Goal: Participate in discussion: Engage in conversation with other users on a specific topic

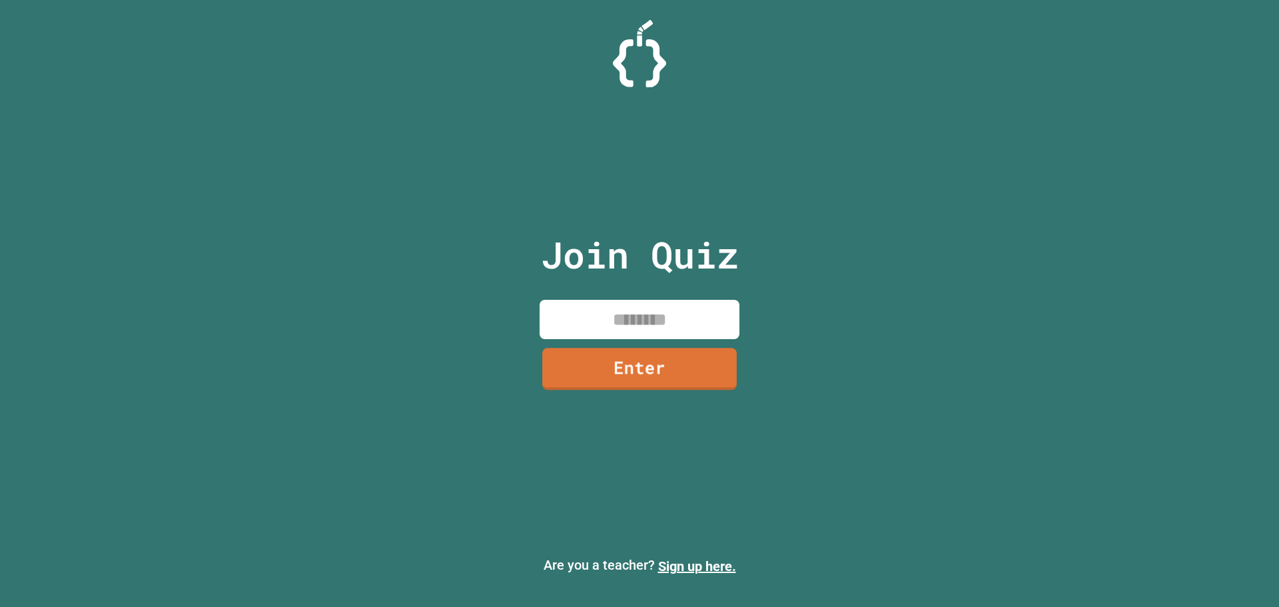
click at [655, 320] on input at bounding box center [640, 319] width 200 height 39
type input "********"
click at [702, 372] on link "Enter" at bounding box center [639, 366] width 195 height 44
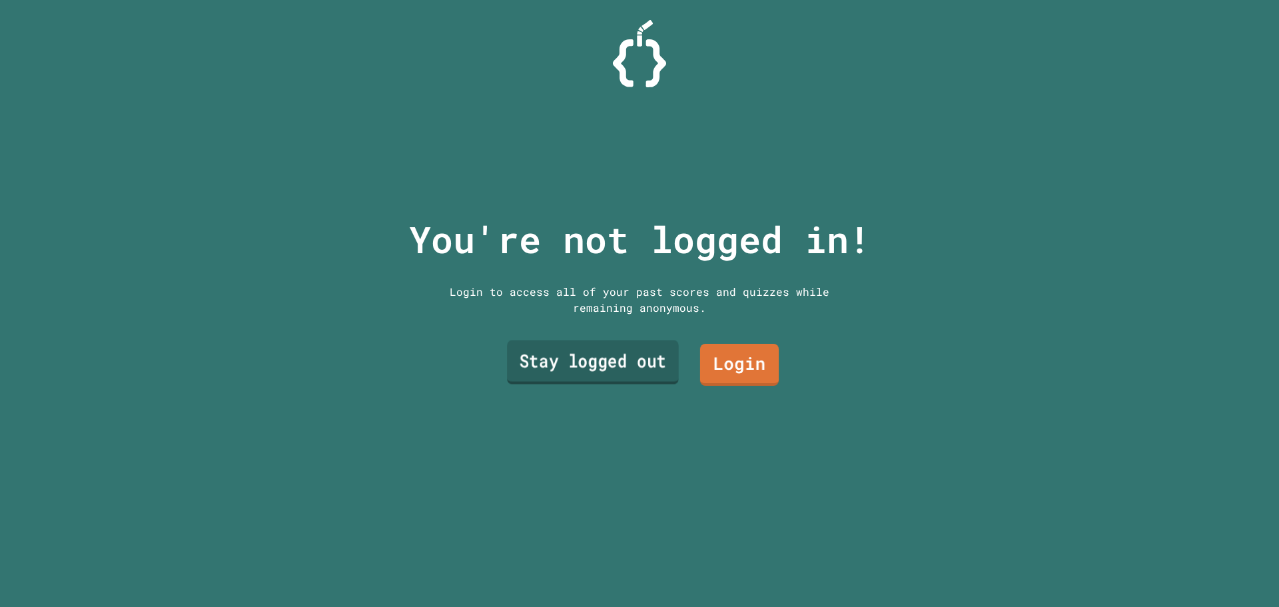
click at [627, 360] on link "Stay logged out" at bounding box center [593, 362] width 172 height 44
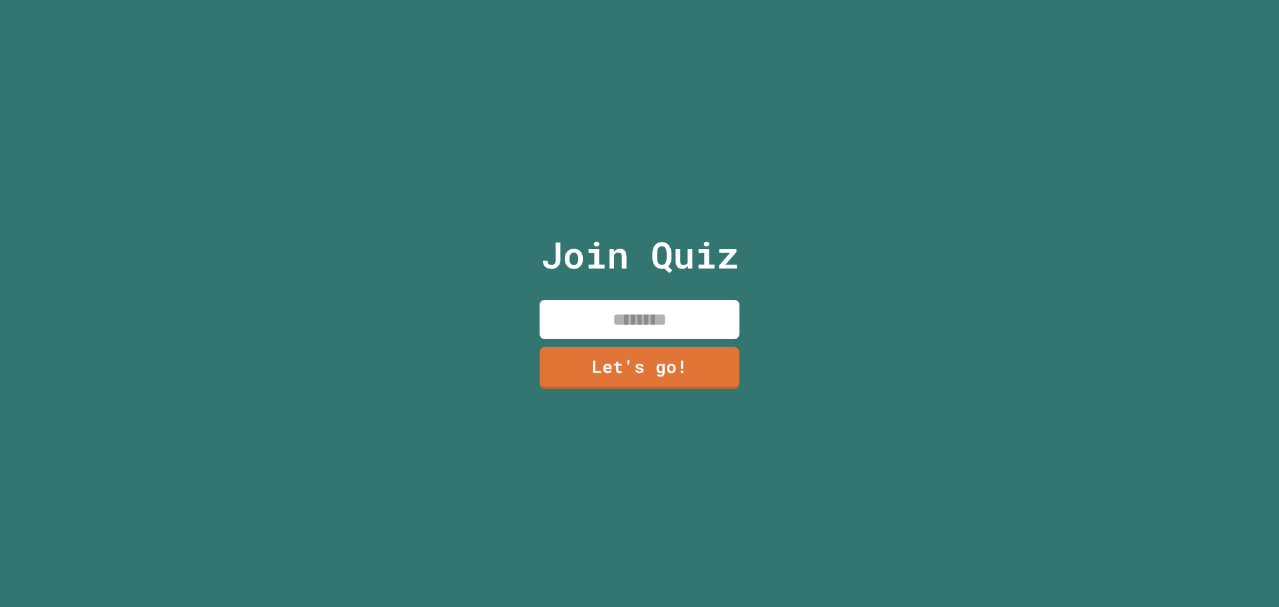
click at [647, 314] on input at bounding box center [640, 319] width 200 height 39
type input "*****"
click at [678, 359] on link "Let's go!" at bounding box center [639, 367] width 202 height 43
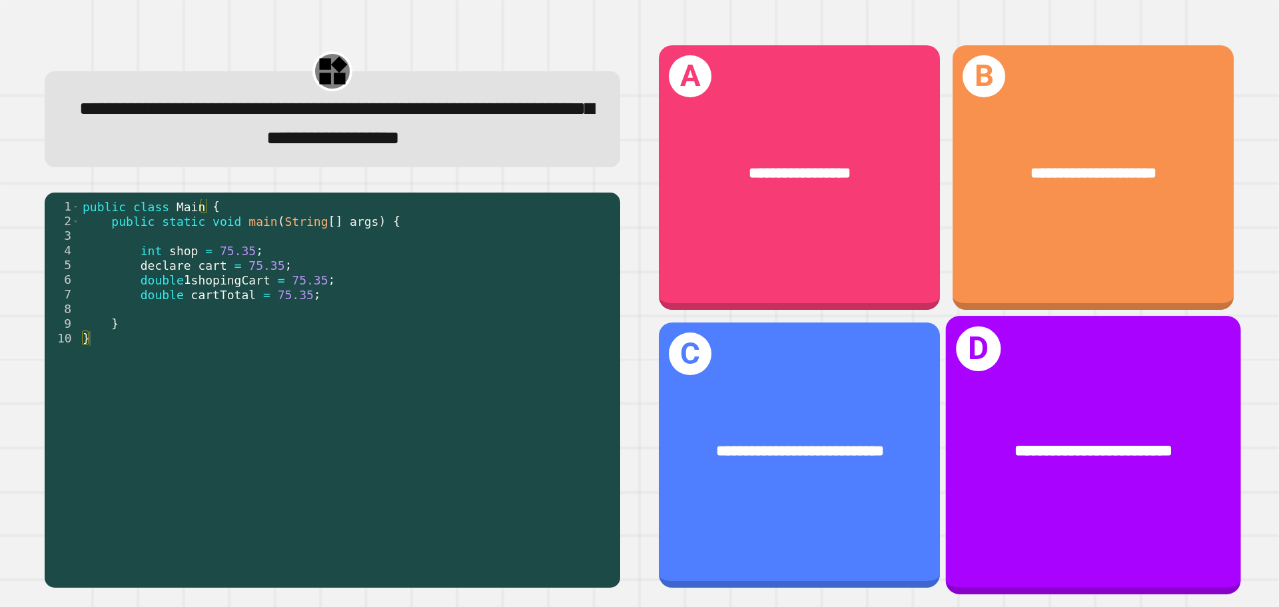
click at [1015, 407] on div "**********" at bounding box center [1093, 451] width 295 height 89
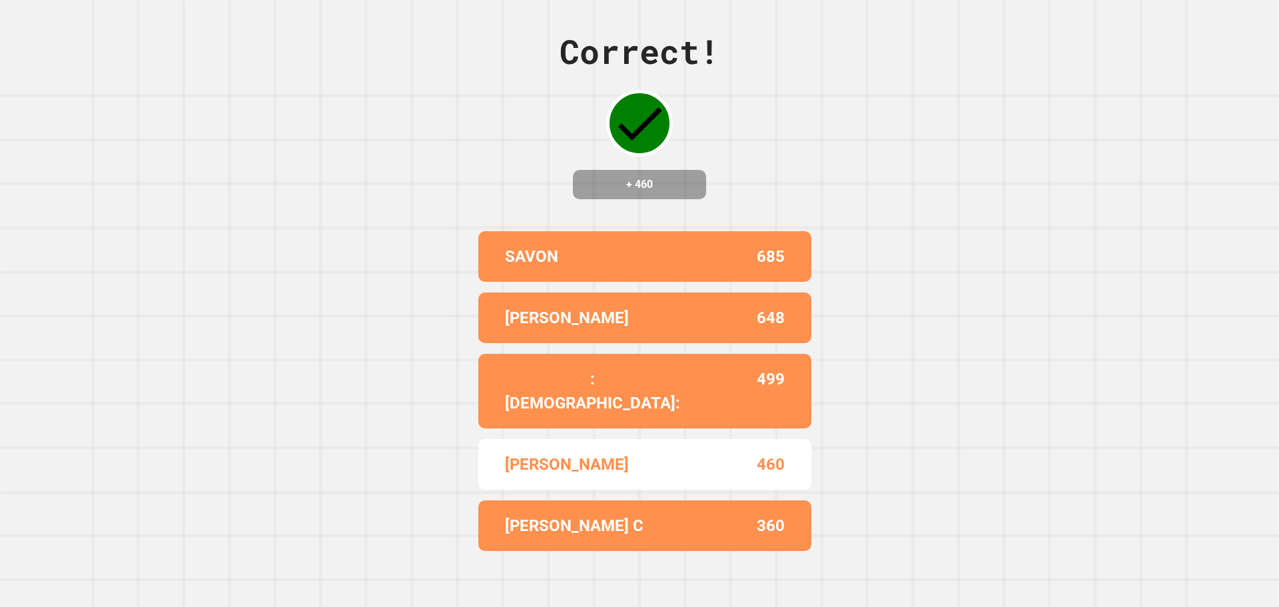
click at [261, 298] on div "Correct! + 460 SAVON 685 [PERSON_NAME] 648 :[PERSON_NAME]: 499 [PERSON_NAME] 46…" at bounding box center [639, 303] width 1279 height 607
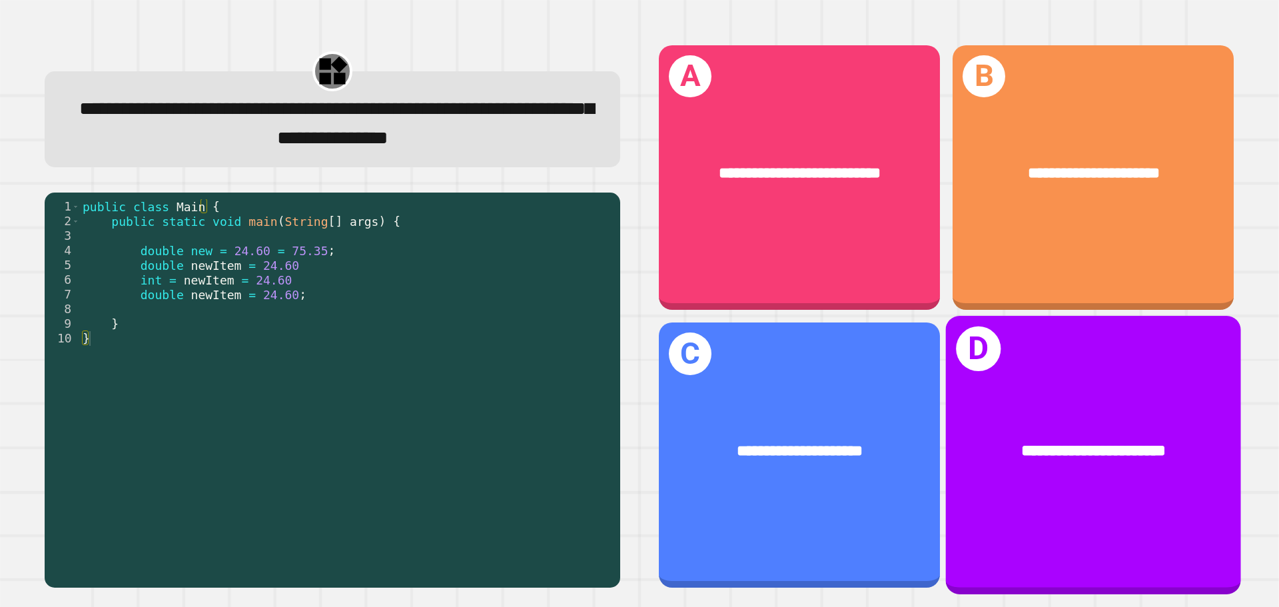
click at [1028, 350] on div "**********" at bounding box center [1093, 455] width 295 height 278
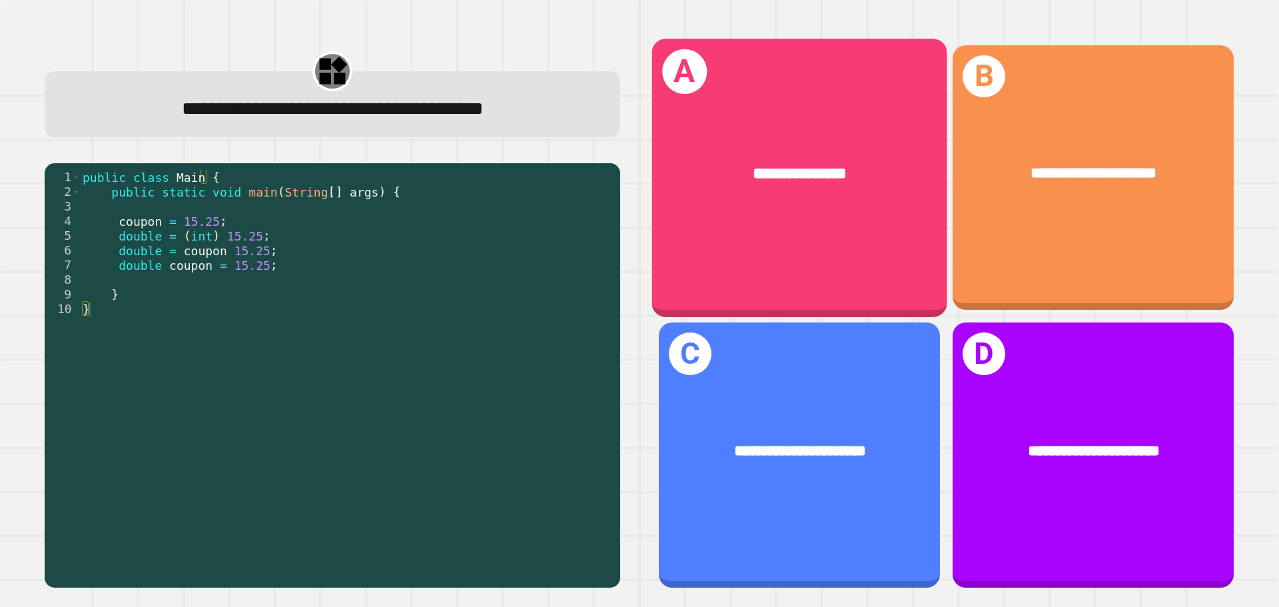
click at [799, 221] on div "**********" at bounding box center [799, 178] width 295 height 278
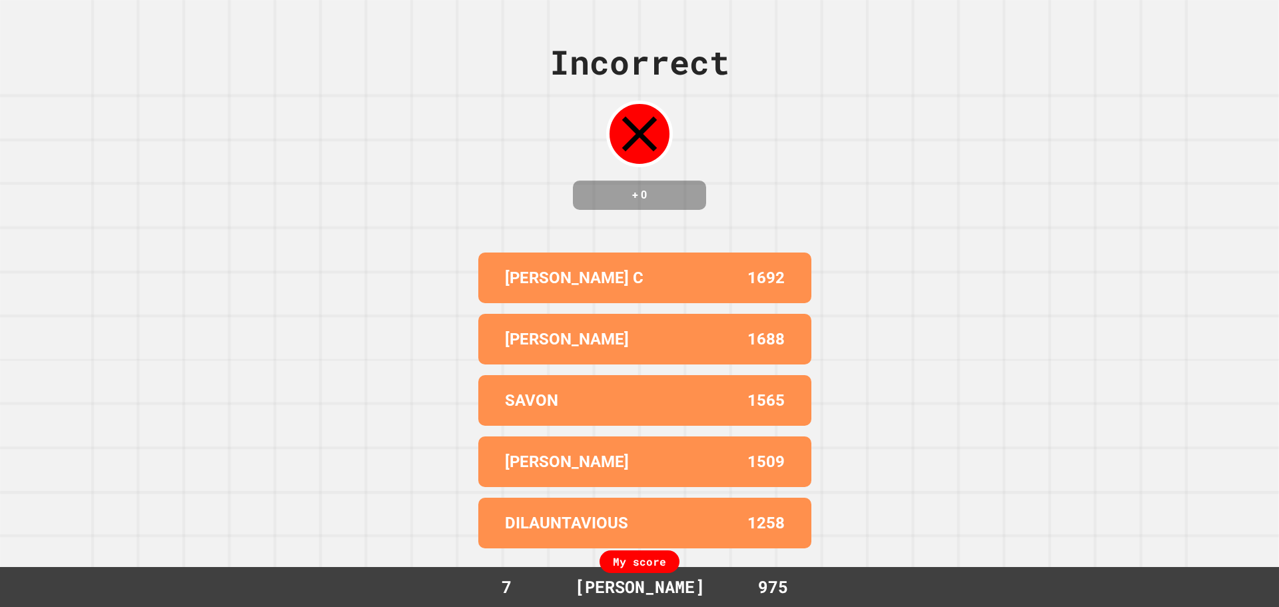
click at [1174, 528] on div "Incorrect + 0 [PERSON_NAME] C 1692 [PERSON_NAME] 1688 SAVON 1565 [PERSON_NAME] …" at bounding box center [639, 303] width 1279 height 607
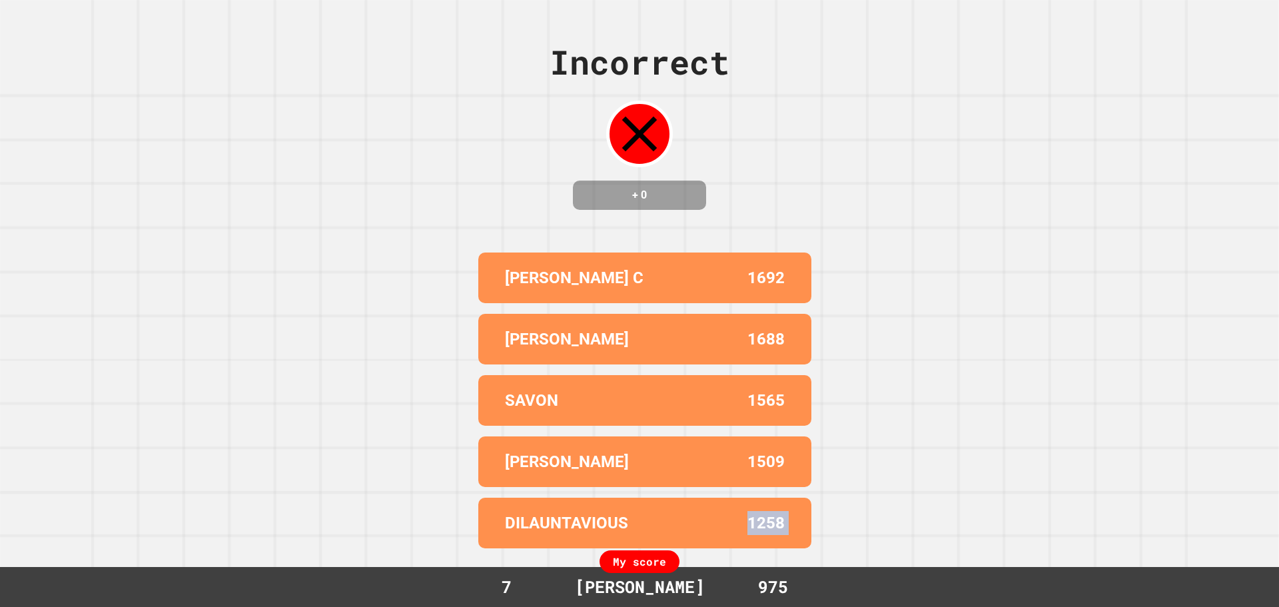
click at [1174, 528] on div "Incorrect + 0 [PERSON_NAME] C 1692 [PERSON_NAME] 1688 SAVON 1565 [PERSON_NAME] …" at bounding box center [639, 303] width 1279 height 607
click at [1145, 537] on div "Incorrect + 0 [PERSON_NAME] C 1692 [PERSON_NAME] 1688 SAVON 1565 [PERSON_NAME] …" at bounding box center [639, 303] width 1279 height 607
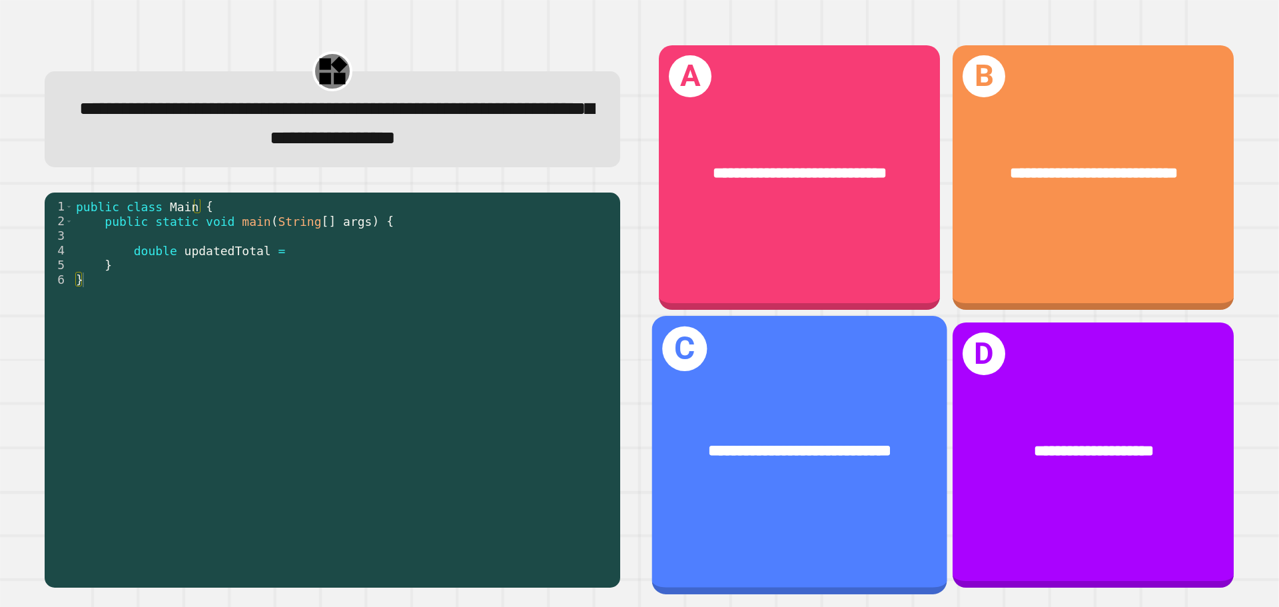
click at [839, 390] on div "**********" at bounding box center [799, 455] width 295 height 278
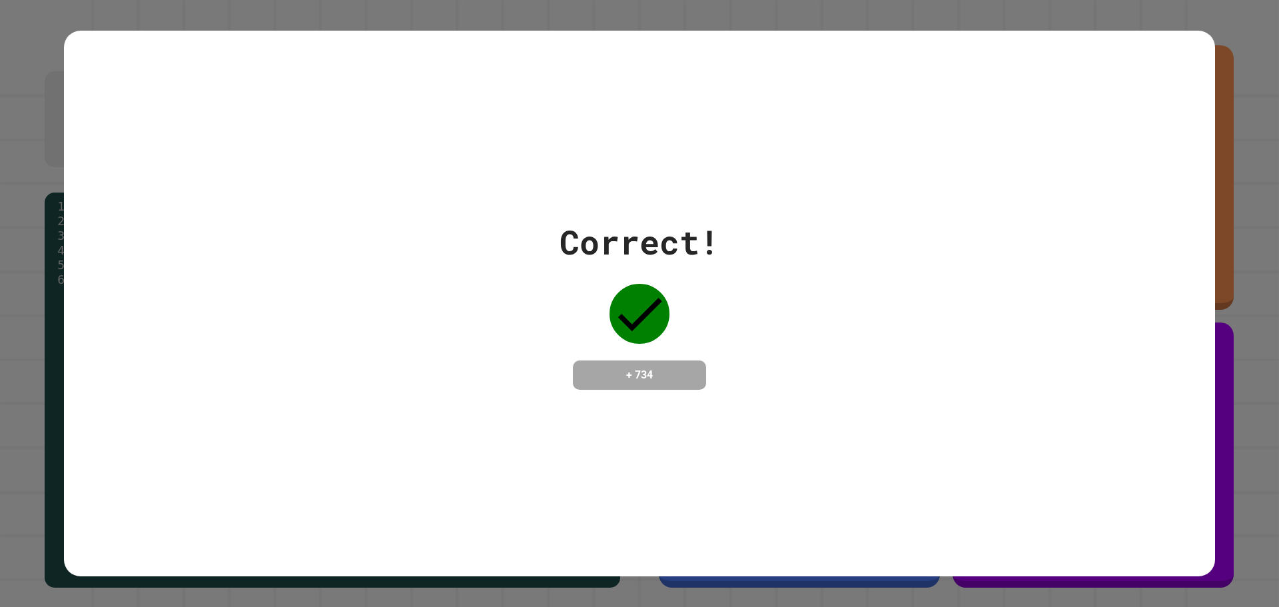
click at [671, 458] on div "Correct! + 734" at bounding box center [639, 304] width 1151 height 546
click at [713, 452] on div "Correct! + 734" at bounding box center [639, 304] width 1151 height 546
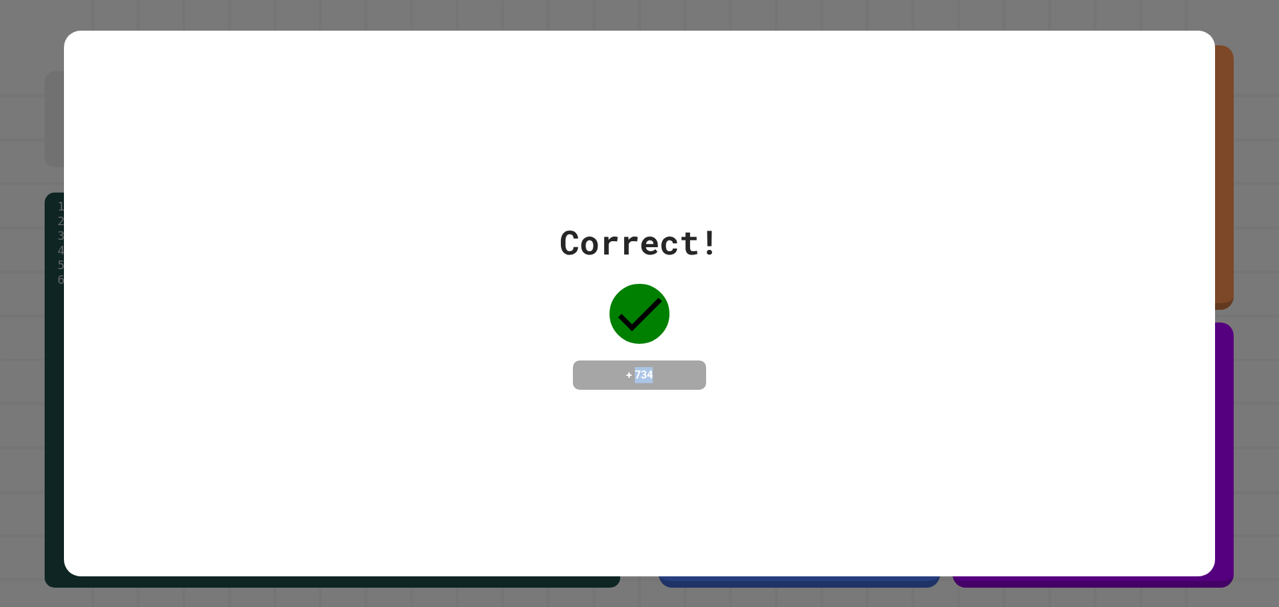
click at [710, 454] on div "Correct! + 734" at bounding box center [639, 304] width 1151 height 546
click at [579, 385] on div "+ 734" at bounding box center [639, 374] width 133 height 29
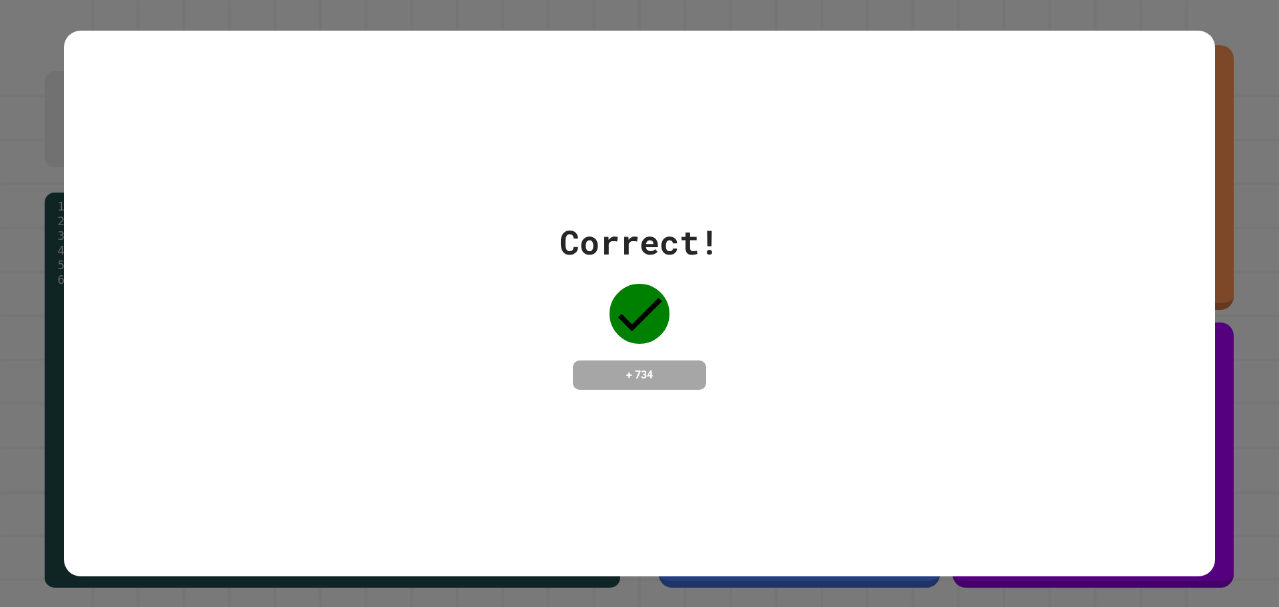
click at [579, 385] on div "+ 734" at bounding box center [639, 374] width 133 height 29
click at [493, 352] on div "Correct! + 734" at bounding box center [639, 303] width 1151 height 173
drag, startPoint x: 493, startPoint y: 352, endPoint x: 585, endPoint y: 456, distance: 138.8
click at [526, 444] on div "Correct! + 734" at bounding box center [639, 304] width 1151 height 546
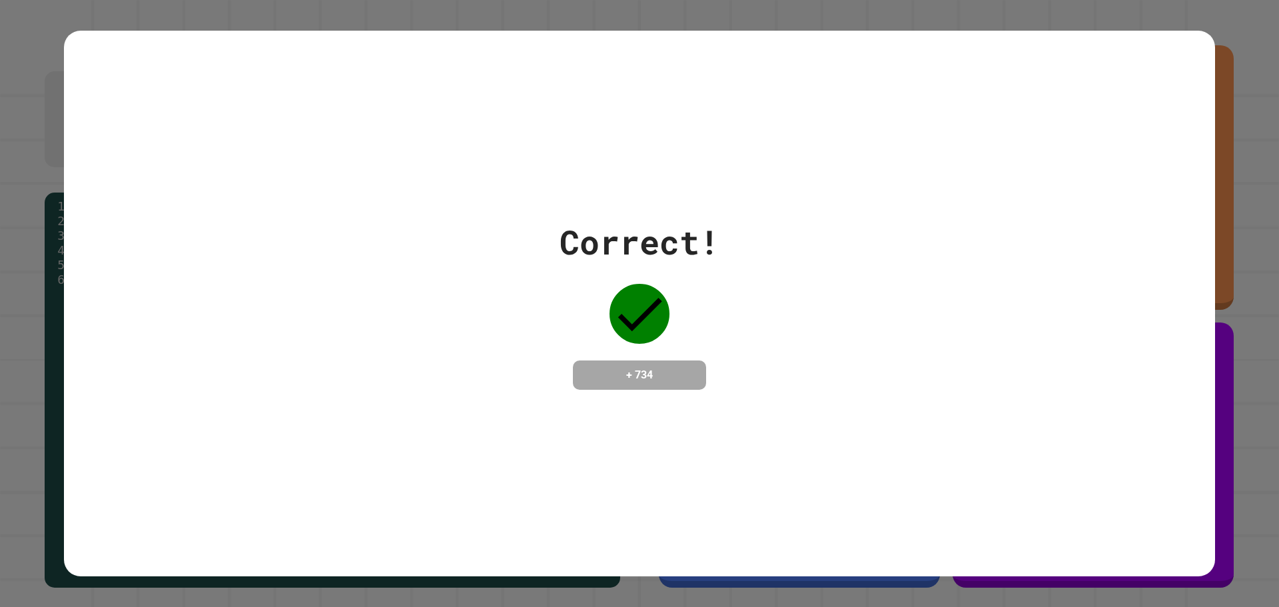
drag, startPoint x: 585, startPoint y: 456, endPoint x: 949, endPoint y: 288, distance: 400.7
click at [826, 355] on div "Correct! + 734" at bounding box center [639, 304] width 1151 height 546
click at [1020, 261] on div "Correct! + 734" at bounding box center [639, 303] width 1151 height 173
click at [943, 217] on div "Correct! + 734" at bounding box center [639, 303] width 1151 height 173
drag, startPoint x: 468, startPoint y: 241, endPoint x: 943, endPoint y: 235, distance: 475.1
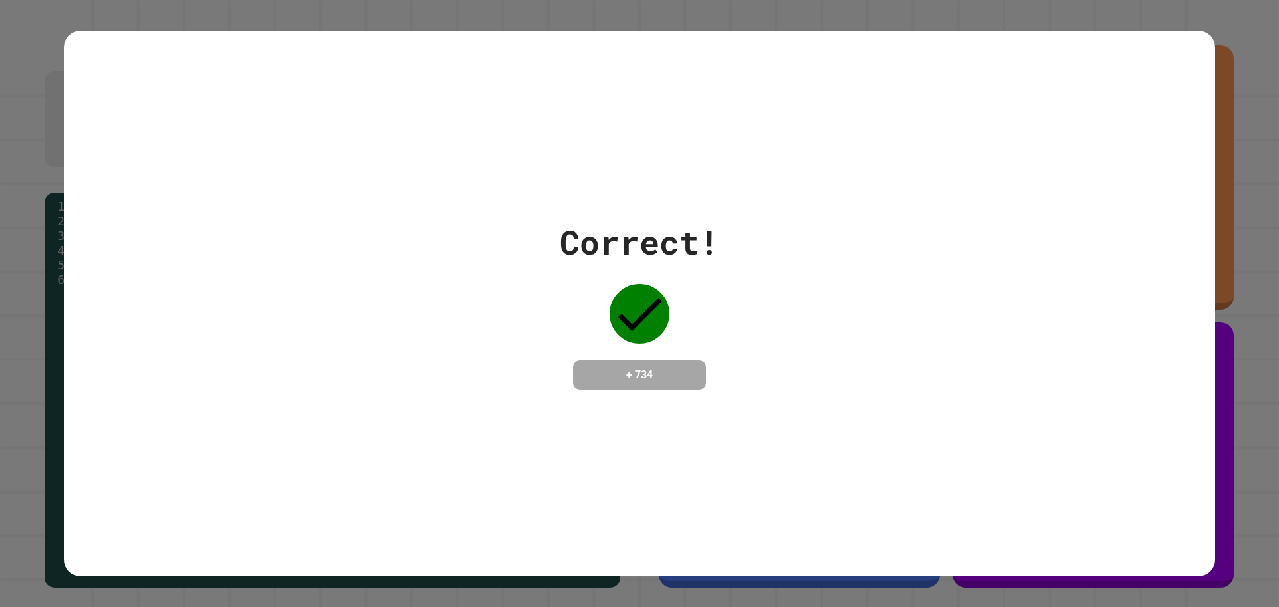
click at [1048, 255] on div "Correct! + 734" at bounding box center [639, 303] width 1151 height 173
drag, startPoint x: 942, startPoint y: 235, endPoint x: 798, endPoint y: 225, distance: 144.3
click at [934, 235] on div "Correct! + 734" at bounding box center [639, 303] width 1151 height 173
click at [466, 229] on div "Correct! + 734" at bounding box center [639, 303] width 1151 height 173
drag, startPoint x: 536, startPoint y: 430, endPoint x: 558, endPoint y: 209, distance: 222.2
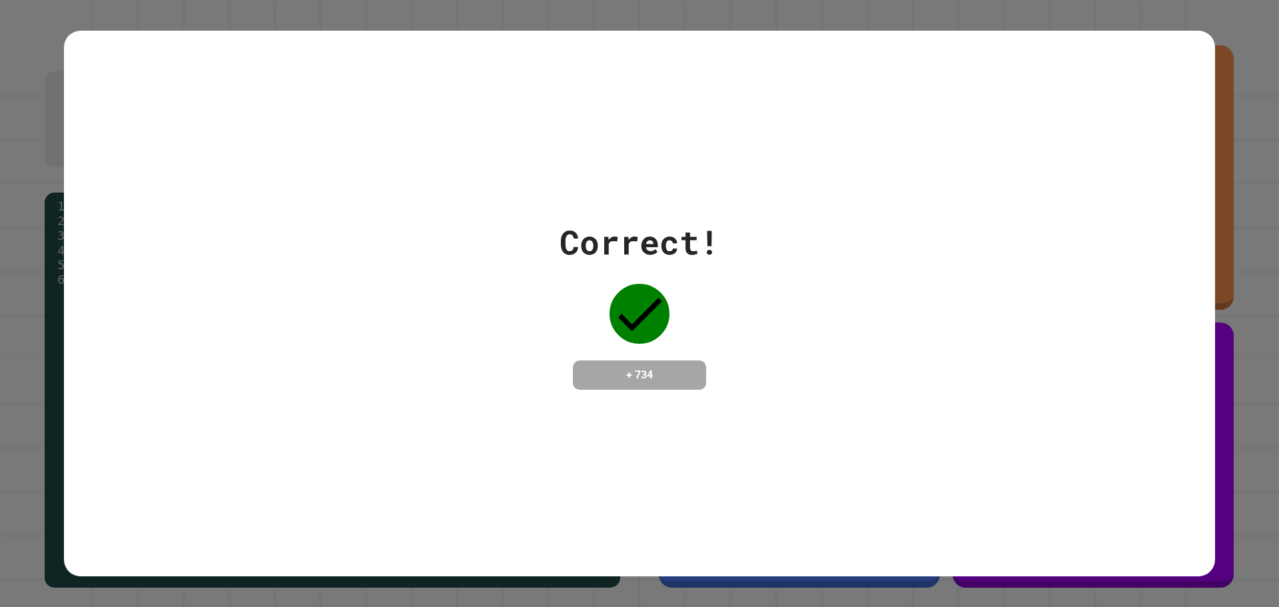
click at [546, 297] on div "Correct! + 734" at bounding box center [639, 304] width 1151 height 546
drag, startPoint x: 758, startPoint y: 339, endPoint x: 853, endPoint y: 394, distance: 109.6
click at [787, 371] on div "Correct! + 734" at bounding box center [639, 303] width 1151 height 173
click at [858, 394] on div "Correct! + 734" at bounding box center [639, 304] width 1151 height 546
drag, startPoint x: 852, startPoint y: 372, endPoint x: 771, endPoint y: 455, distance: 116.4
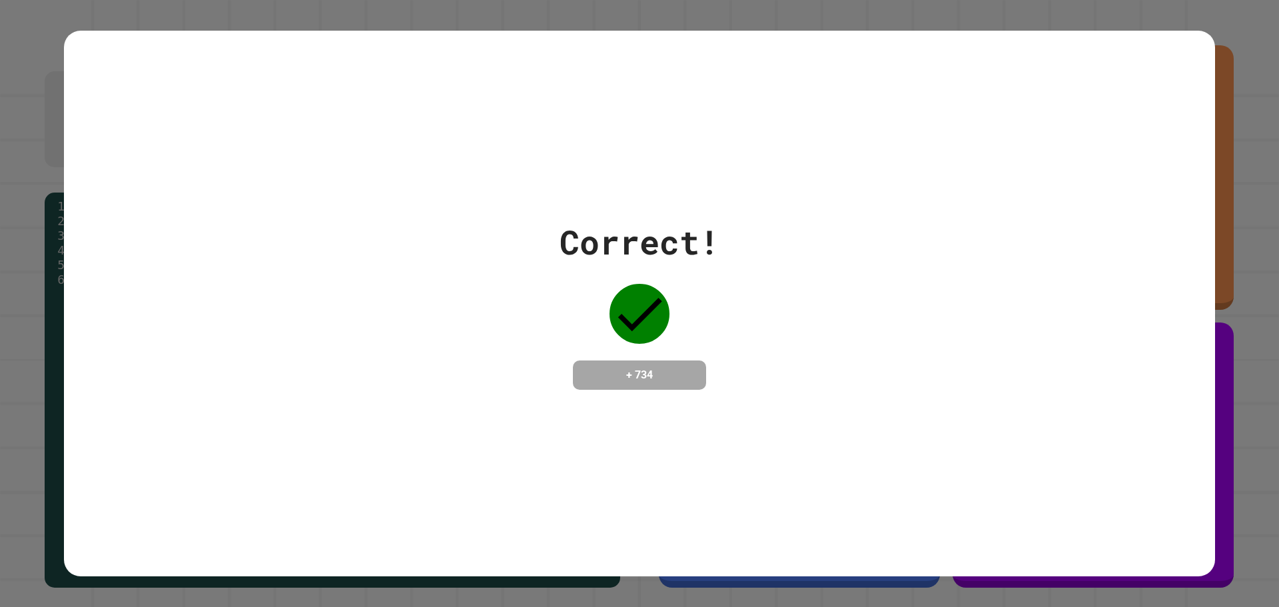
click at [838, 391] on div "Correct! + 734" at bounding box center [639, 304] width 1151 height 546
drag, startPoint x: 720, startPoint y: 508, endPoint x: 656, endPoint y: 301, distance: 216.0
click at [698, 446] on div "Correct! + 734" at bounding box center [639, 304] width 1151 height 546
drag, startPoint x: 659, startPoint y: 237, endPoint x: 846, endPoint y: 265, distance: 189.2
click at [683, 239] on div "Correct!" at bounding box center [640, 242] width 160 height 50
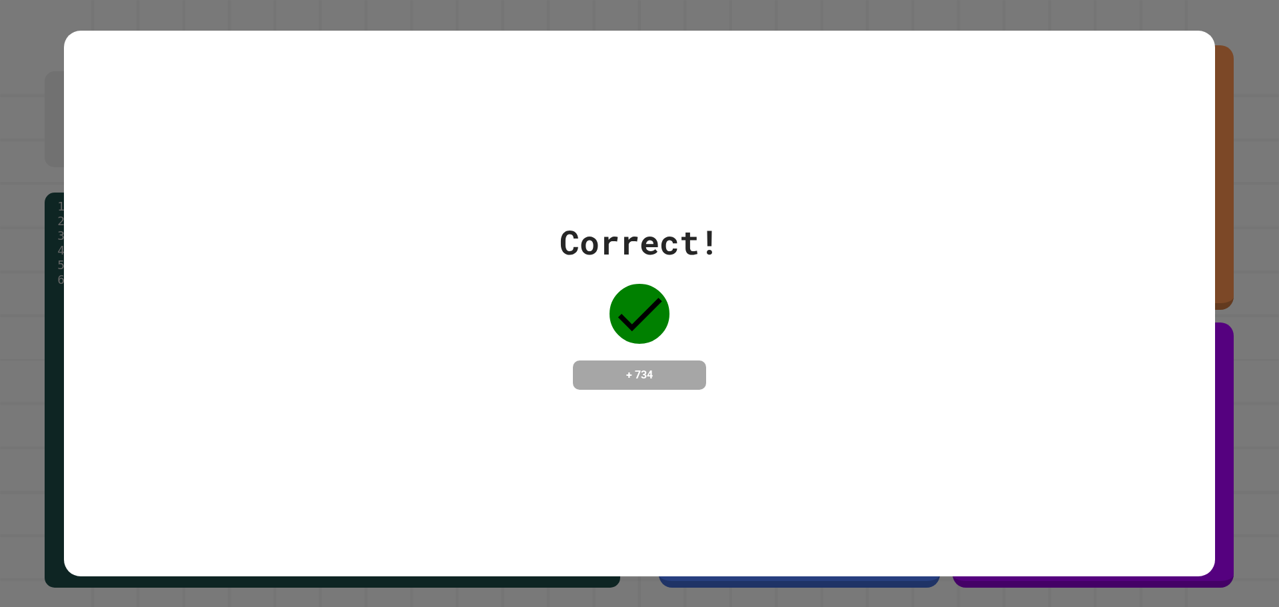
drag, startPoint x: 1097, startPoint y: 292, endPoint x: 618, endPoint y: 304, distance: 479.2
click at [1013, 298] on div "Correct! + 734" at bounding box center [639, 303] width 1151 height 173
drag, startPoint x: 373, startPoint y: 344, endPoint x: 402, endPoint y: 366, distance: 36.1
click at [373, 345] on div "Correct! + 734" at bounding box center [639, 303] width 1151 height 173
drag, startPoint x: 464, startPoint y: 488, endPoint x: 621, endPoint y: 135, distance: 386.3
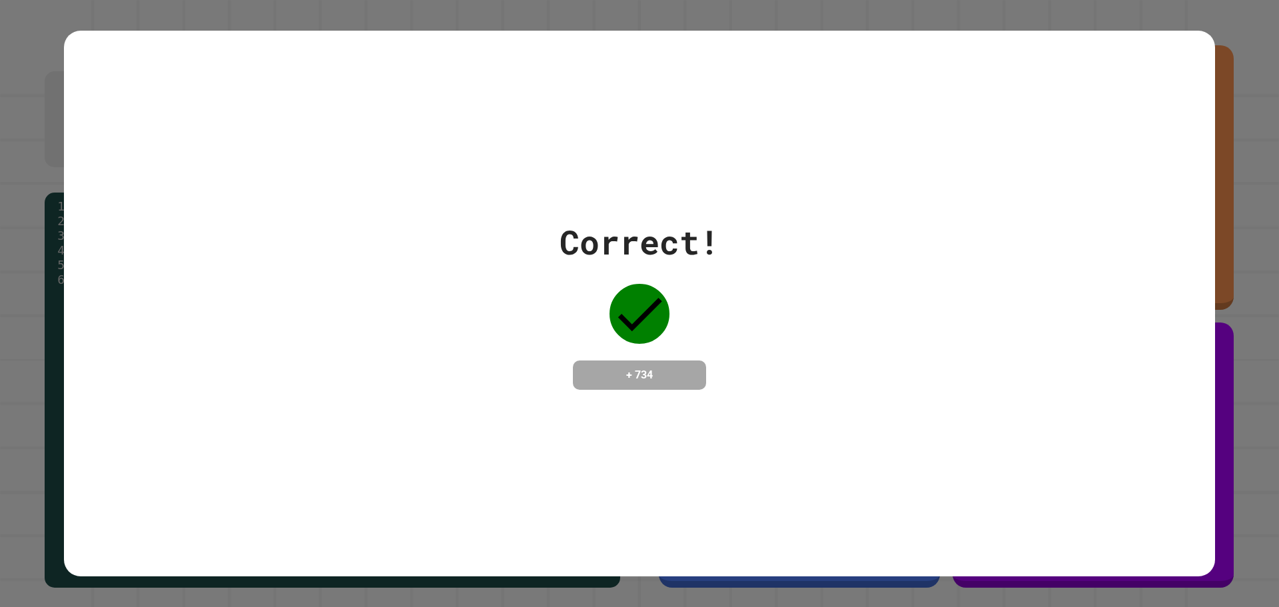
click at [584, 255] on div "Correct! + 734" at bounding box center [639, 304] width 1151 height 546
drag, startPoint x: 1037, startPoint y: 384, endPoint x: 710, endPoint y: 340, distance: 330.2
click at [961, 358] on div "Correct! + 734" at bounding box center [639, 303] width 1151 height 173
click at [482, 347] on div "Correct! + 734" at bounding box center [639, 303] width 1151 height 173
drag, startPoint x: 428, startPoint y: 350, endPoint x: 722, endPoint y: 442, distance: 308.5
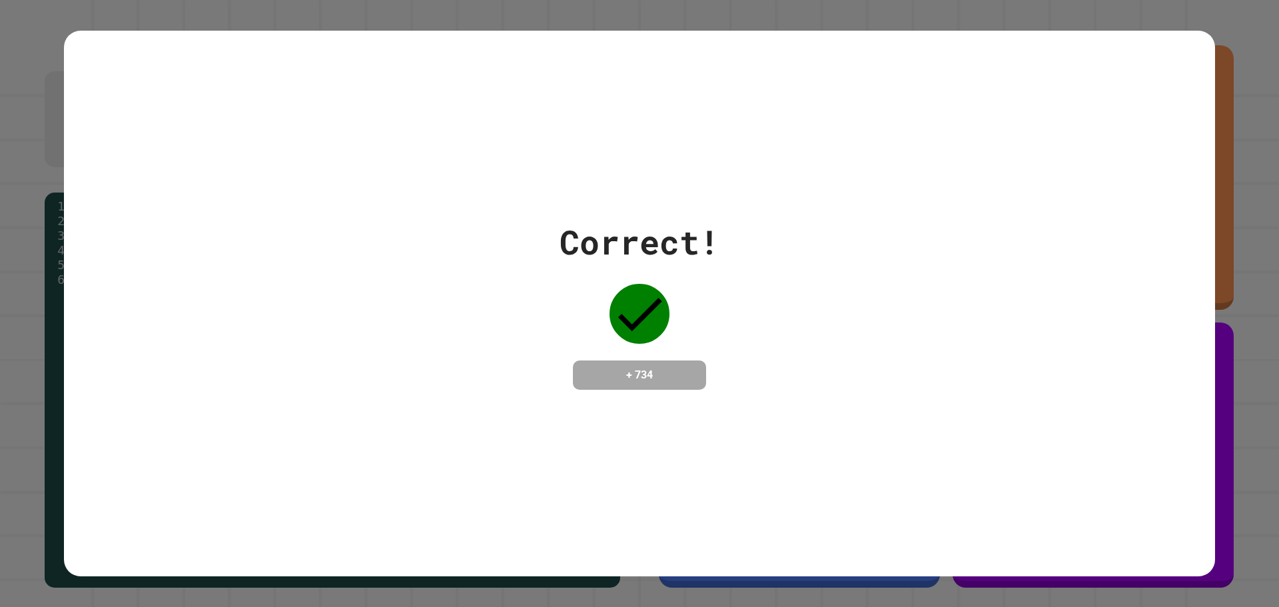
click at [638, 369] on div "Correct! + 734" at bounding box center [639, 303] width 1151 height 173
drag, startPoint x: 722, startPoint y: 442, endPoint x: 680, endPoint y: 211, distance: 235.0
click at [723, 406] on div "Correct! + 734" at bounding box center [639, 304] width 1151 height 546
click at [671, 157] on div "Correct! + 734" at bounding box center [639, 304] width 1151 height 546
drag, startPoint x: 794, startPoint y: 273, endPoint x: 490, endPoint y: 343, distance: 311.9
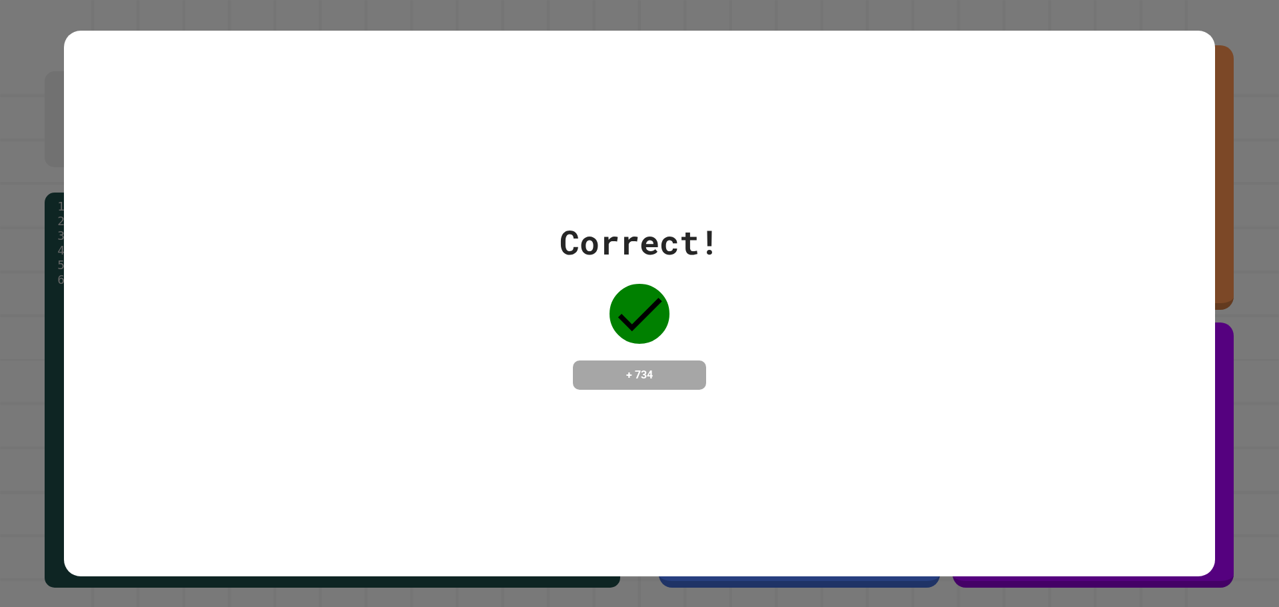
click at [794, 273] on div "Correct! + 734" at bounding box center [639, 303] width 1151 height 173
drag, startPoint x: 490, startPoint y: 343, endPoint x: 474, endPoint y: 350, distance: 16.7
click at [474, 350] on div "Correct! + 734" at bounding box center [639, 303] width 1151 height 173
drag, startPoint x: 640, startPoint y: 197, endPoint x: 839, endPoint y: 330, distance: 239.7
click at [641, 209] on div "Correct! + 734" at bounding box center [639, 304] width 1151 height 546
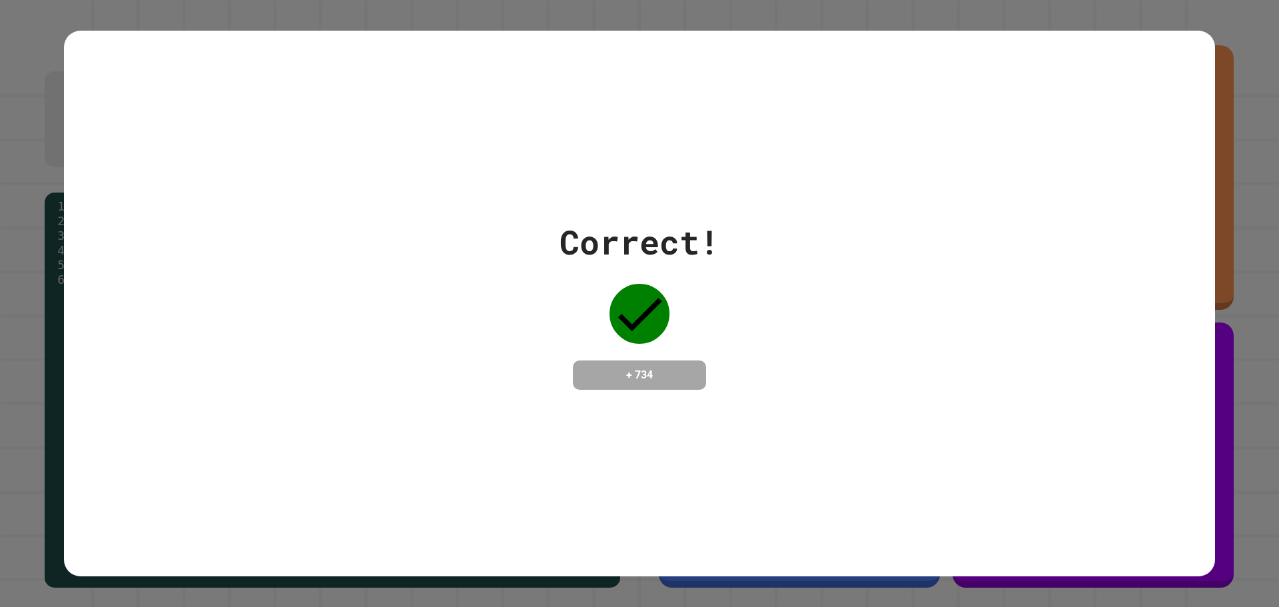
drag, startPoint x: 840, startPoint y: 330, endPoint x: 474, endPoint y: 346, distance: 366.8
click at [474, 346] on div "Correct! + 734" at bounding box center [639, 303] width 1151 height 173
drag, startPoint x: 665, startPoint y: 149, endPoint x: 961, endPoint y: 464, distance: 432.2
click at [671, 294] on div "Correct! + 734" at bounding box center [639, 304] width 1151 height 546
drag, startPoint x: 968, startPoint y: 458, endPoint x: 439, endPoint y: 450, distance: 529.1
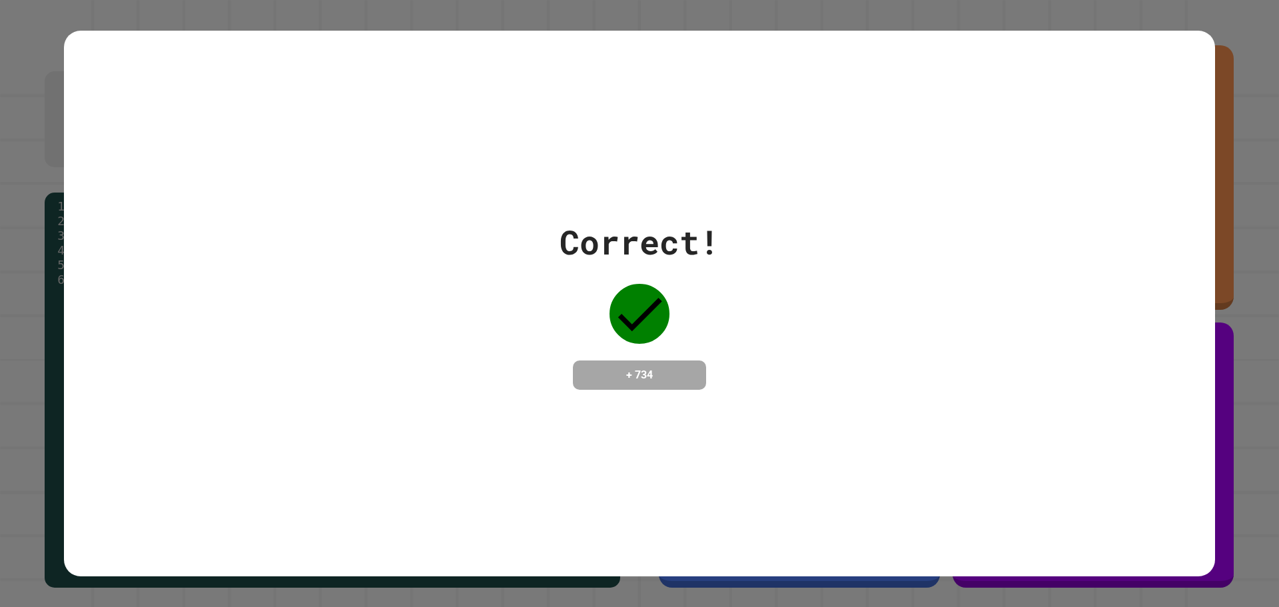
click at [894, 435] on div "Correct! + 734" at bounding box center [639, 304] width 1151 height 546
drag, startPoint x: 439, startPoint y: 450, endPoint x: 441, endPoint y: 334, distance: 115.9
click at [438, 438] on div "Correct! + 734" at bounding box center [639, 304] width 1151 height 546
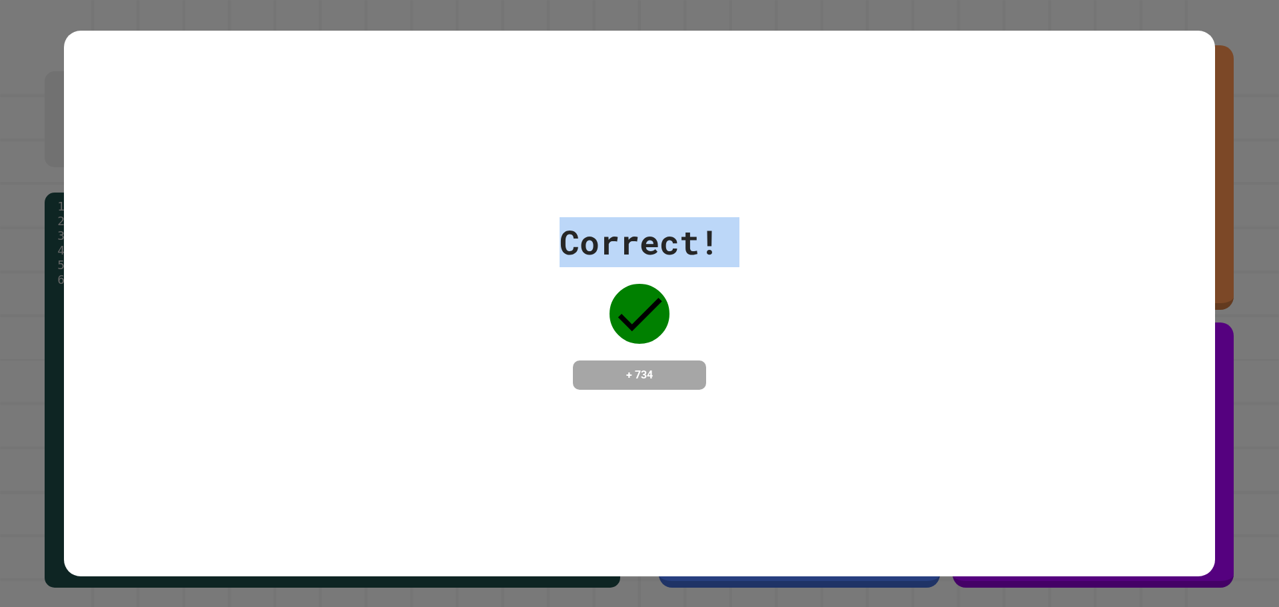
drag, startPoint x: 441, startPoint y: 334, endPoint x: 737, endPoint y: 220, distance: 317.2
click at [589, 275] on div "Correct! + 734" at bounding box center [639, 303] width 1151 height 173
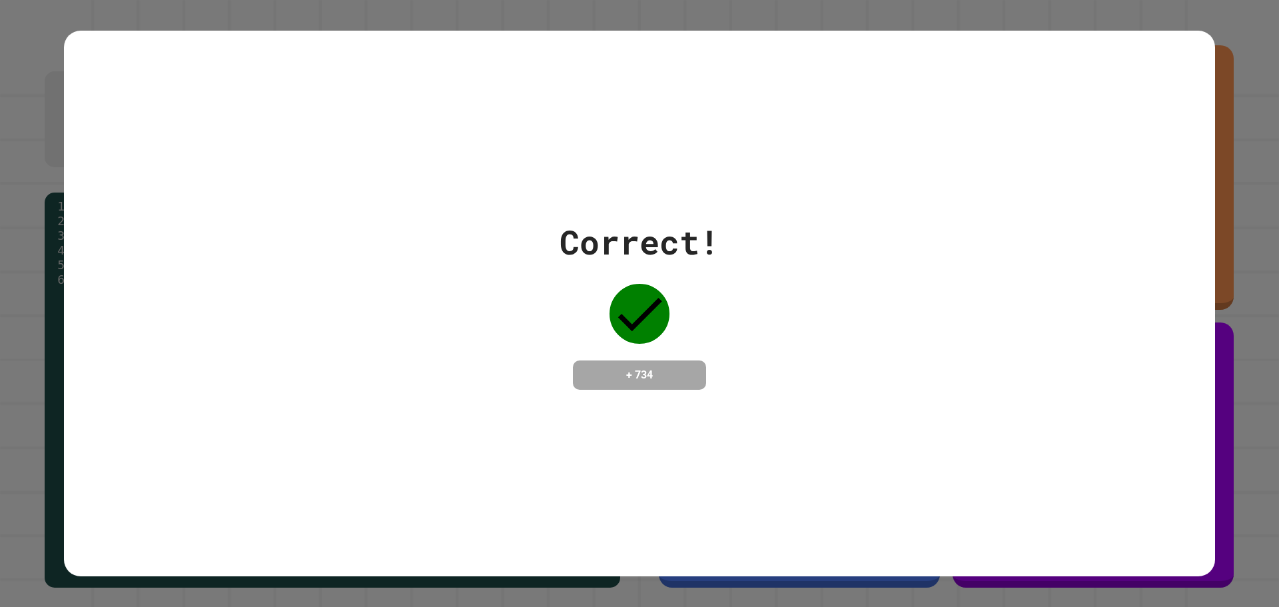
drag, startPoint x: 752, startPoint y: 213, endPoint x: 725, endPoint y: 418, distance: 206.3
click at [712, 306] on div "Correct! + 734" at bounding box center [639, 303] width 1151 height 173
drag, startPoint x: 726, startPoint y: 419, endPoint x: 620, endPoint y: 406, distance: 106.7
click at [683, 415] on div "Correct! + 734" at bounding box center [639, 304] width 1151 height 546
drag, startPoint x: 506, startPoint y: 165, endPoint x: 784, endPoint y: 238, distance: 286.7
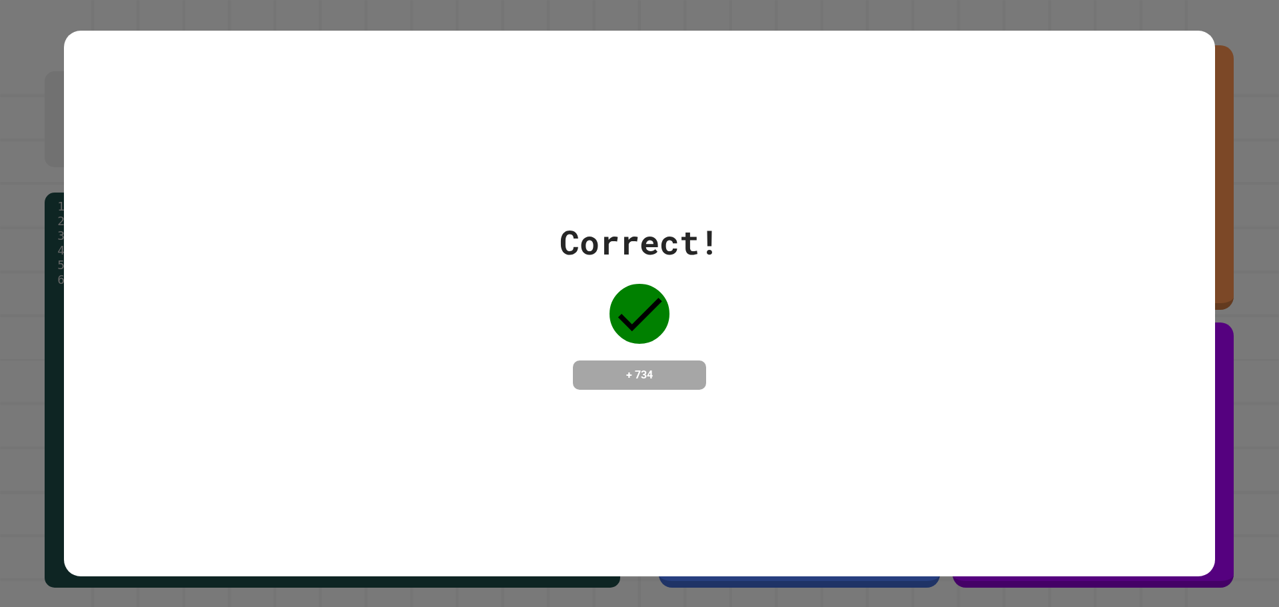
click at [595, 207] on div "Correct! + 734" at bounding box center [639, 304] width 1151 height 546
drag, startPoint x: 785, startPoint y: 330, endPoint x: 658, endPoint y: 458, distance: 180.4
click at [754, 357] on div "Correct! + 734" at bounding box center [639, 303] width 1151 height 173
click at [610, 182] on div "Correct! + 734" at bounding box center [639, 304] width 1151 height 546
drag, startPoint x: 868, startPoint y: 338, endPoint x: 859, endPoint y: 341, distance: 9.1
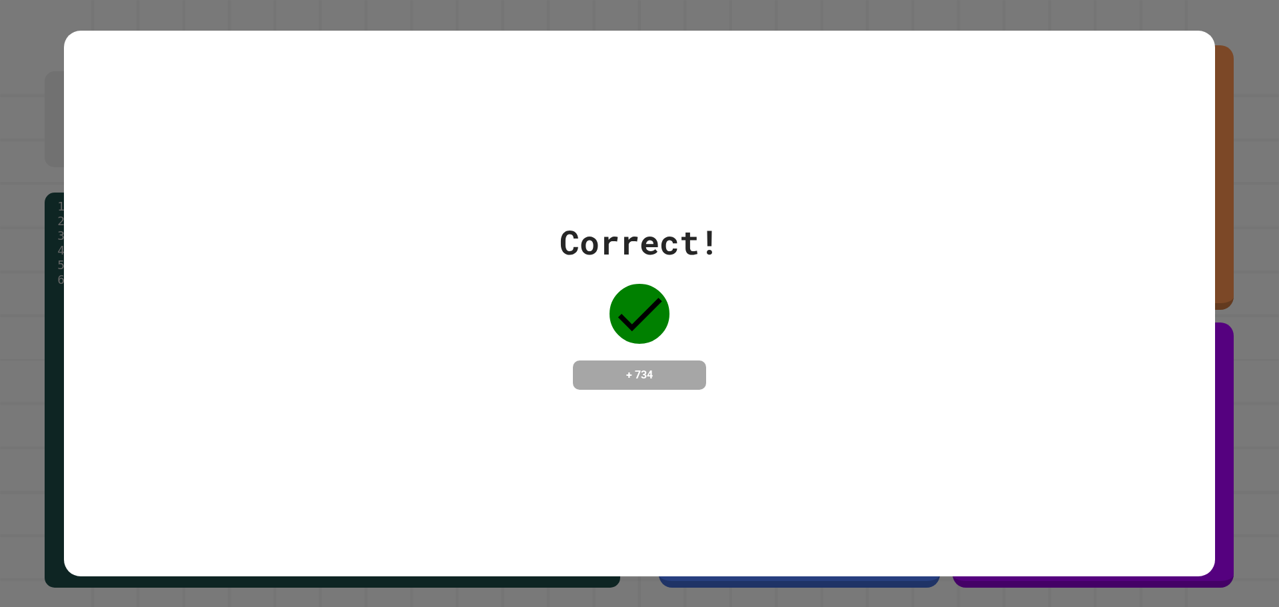
click at [859, 341] on div "Correct! + 734" at bounding box center [639, 303] width 1151 height 173
drag, startPoint x: 420, startPoint y: 342, endPoint x: 654, endPoint y: 416, distance: 245.9
click at [428, 339] on div "Correct! + 734" at bounding box center [639, 303] width 1151 height 173
drag, startPoint x: 654, startPoint y: 425, endPoint x: 660, endPoint y: 310, distance: 114.7
click at [656, 342] on div "Correct! + 734" at bounding box center [639, 304] width 1151 height 546
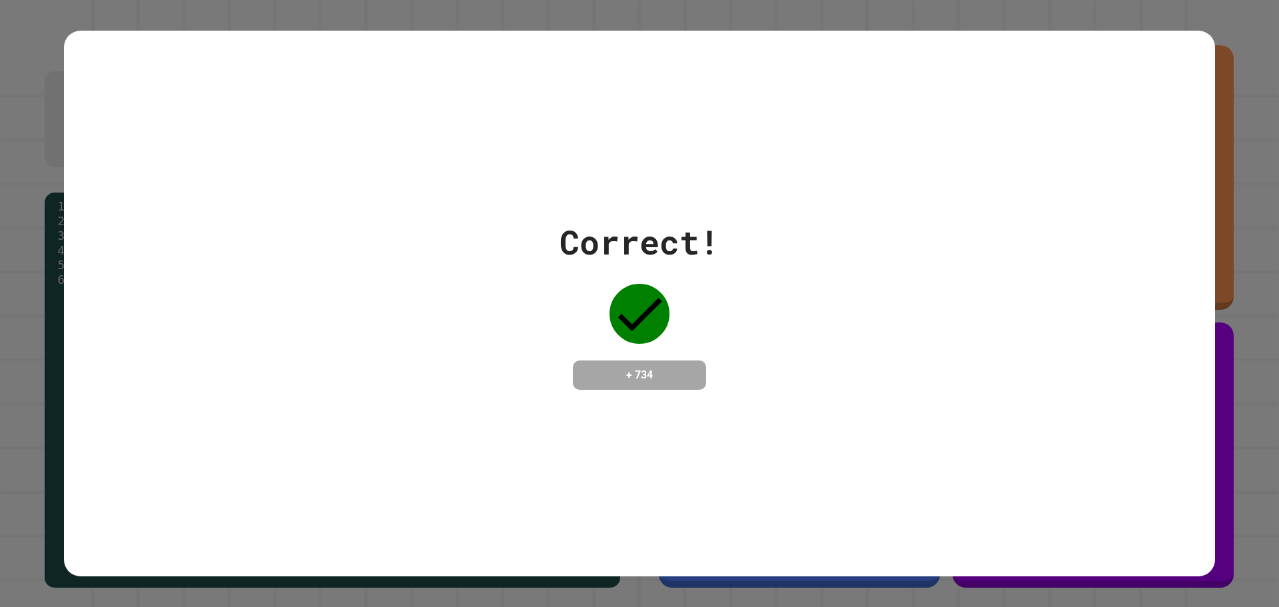
drag
click at [691, 179] on div "Correct! + 734" at bounding box center [639, 304] width 1151 height 546
click at [1061, 386] on div "Correct! + 734" at bounding box center [639, 303] width 1151 height 173
click at [478, 273] on div "Correct! + 734" at bounding box center [639, 303] width 1151 height 173
click at [857, 340] on div "Correct! + 734" at bounding box center [639, 303] width 1151 height 173
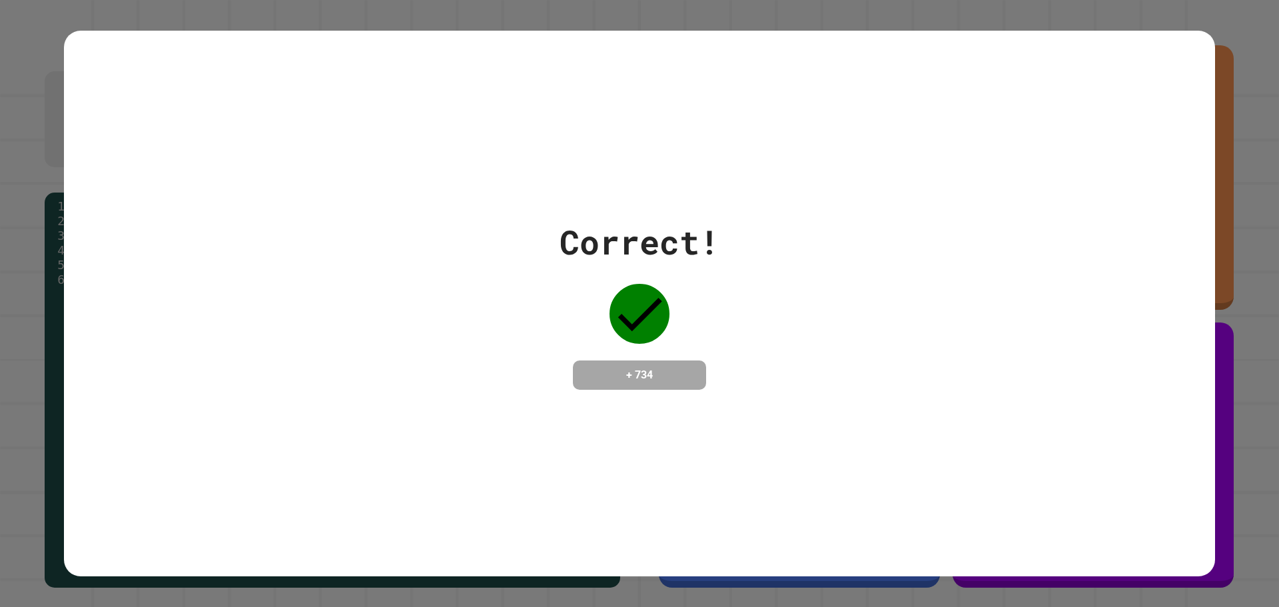
click at [678, 436] on div "Correct! + 734" at bounding box center [639, 304] width 1151 height 546
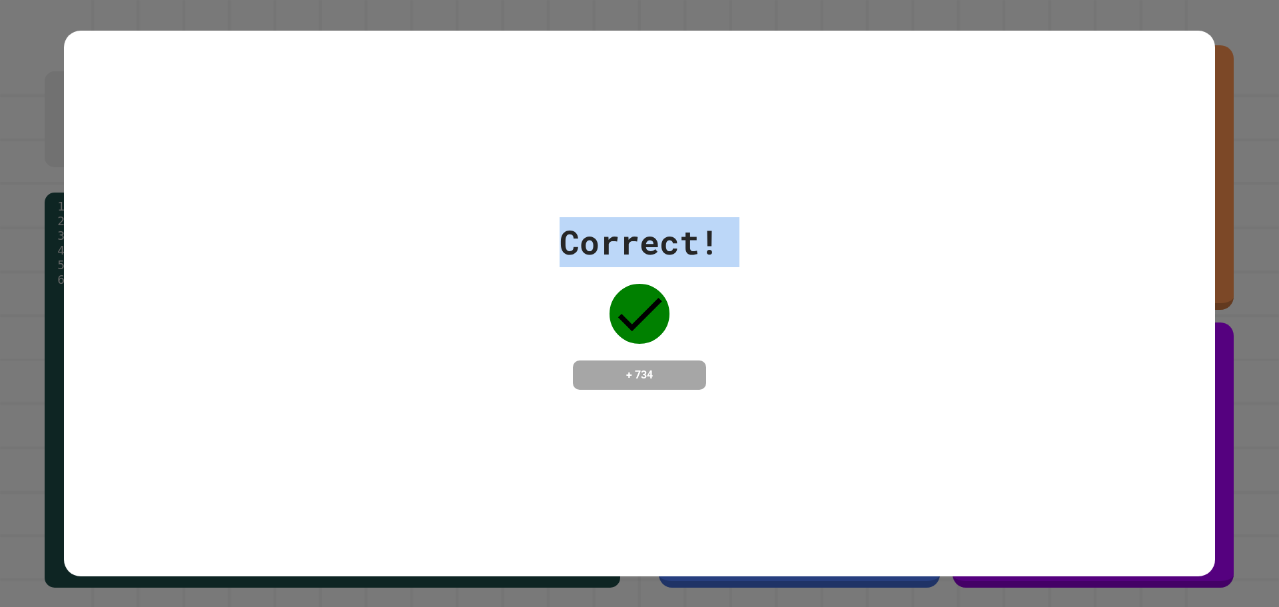
click at [584, 156] on div "Correct! + 734" at bounding box center [639, 304] width 1151 height 546
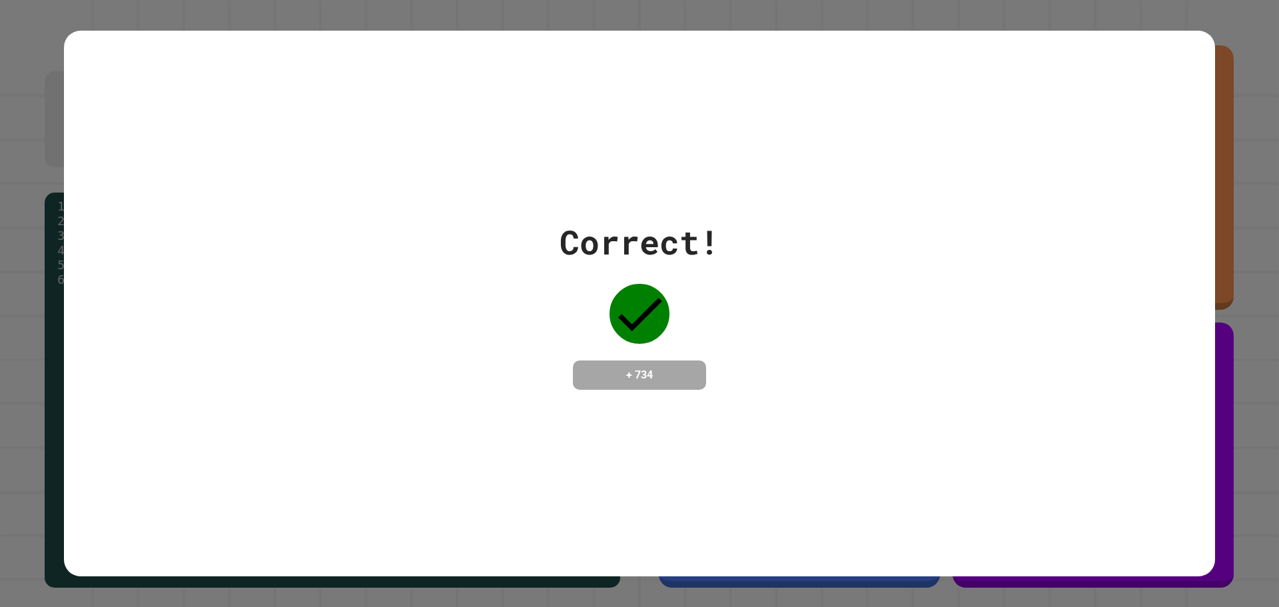
click at [677, 340] on div "Correct! + 734" at bounding box center [640, 303] width 160 height 173
click at [628, 382] on div "Correct! + 734" at bounding box center [639, 304] width 1151 height 546
click at [625, 217] on div "Correct!" at bounding box center [640, 242] width 160 height 50
click at [628, 205] on div "Correct! + 734" at bounding box center [639, 304] width 1151 height 546
click at [792, 319] on div "Correct! + 734" at bounding box center [639, 303] width 1151 height 173
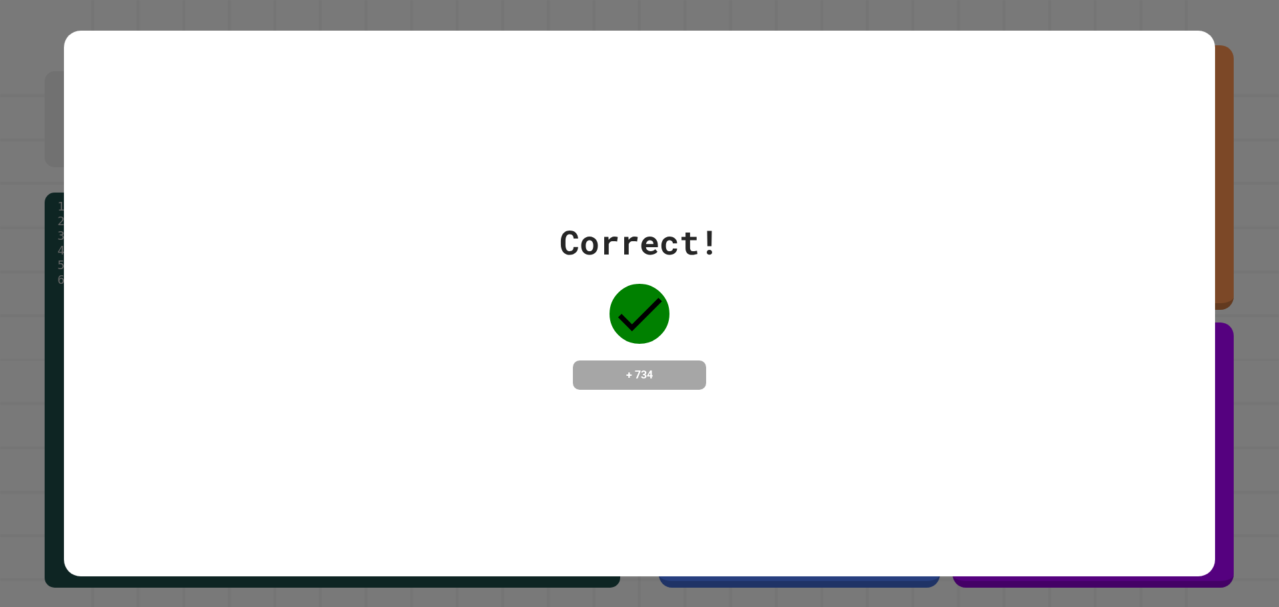
click at [614, 200] on div "Correct! + 734" at bounding box center [639, 304] width 1151 height 546
click at [531, 449] on div "Correct! + 734" at bounding box center [639, 304] width 1151 height 546
click at [540, 125] on div "Correct! + 734" at bounding box center [639, 304] width 1151 height 546
click at [951, 282] on div "Correct! + 734" at bounding box center [639, 303] width 1151 height 173
click at [252, 412] on div "Correct! + 734" at bounding box center [639, 304] width 1151 height 546
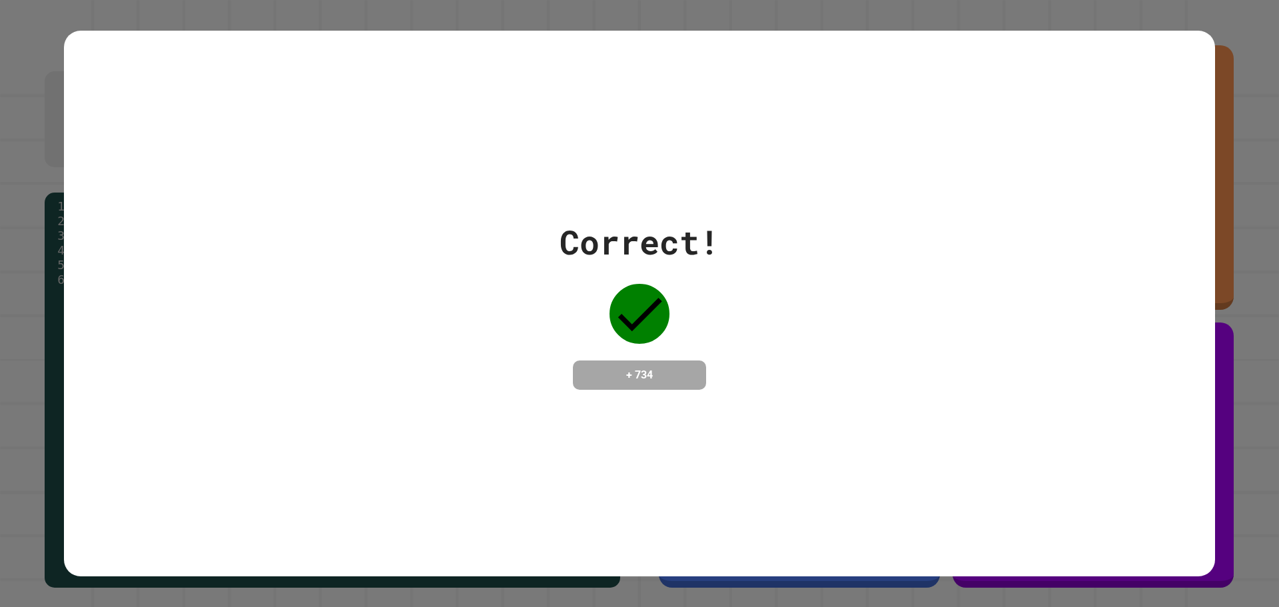
click at [602, 412] on div "Correct! + 734" at bounding box center [639, 304] width 1151 height 546
click at [623, 255] on div "Correct!" at bounding box center [640, 242] width 160 height 50
click at [690, 425] on div "Correct! + 734" at bounding box center [639, 304] width 1151 height 546
click at [656, 200] on div "Correct! + 734" at bounding box center [639, 304] width 1151 height 546
click at [927, 316] on div "Correct! + 734" at bounding box center [639, 303] width 1151 height 173
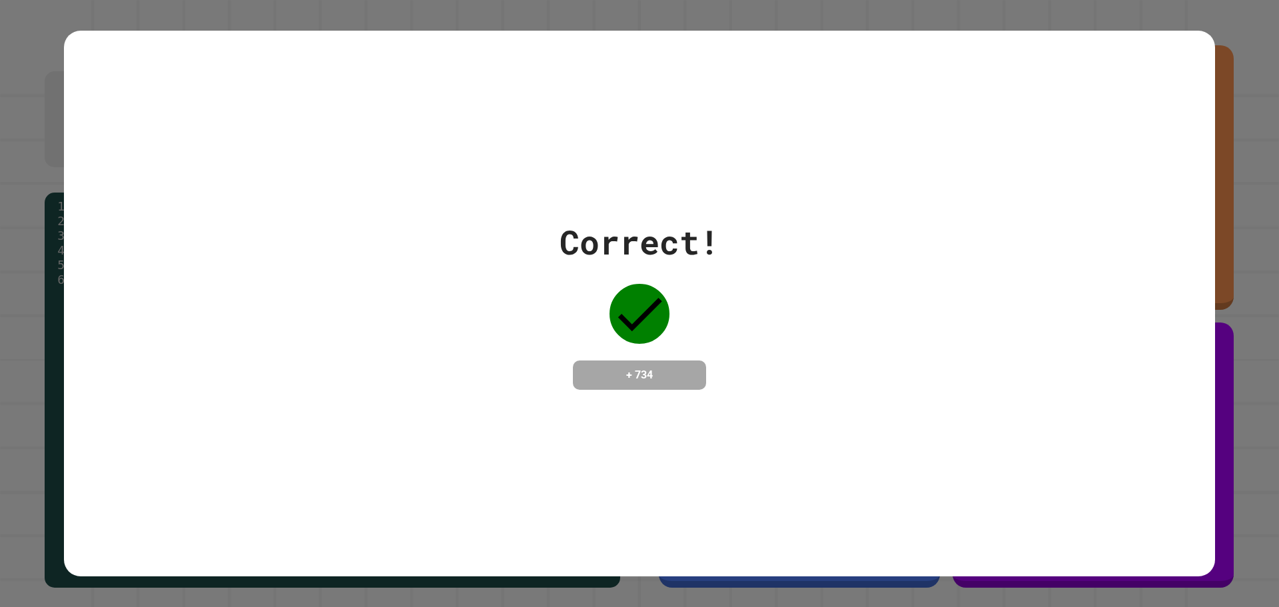
click at [368, 376] on div "Correct! + 734" at bounding box center [639, 303] width 1151 height 173
click at [529, 421] on div "Correct! + 734" at bounding box center [639, 304] width 1151 height 546
click at [598, 149] on div "Correct! + 734" at bounding box center [639, 304] width 1151 height 546
click at [793, 278] on div "Correct! + 734" at bounding box center [639, 303] width 1151 height 173
click at [412, 352] on div "Correct! + 734" at bounding box center [639, 303] width 1151 height 173
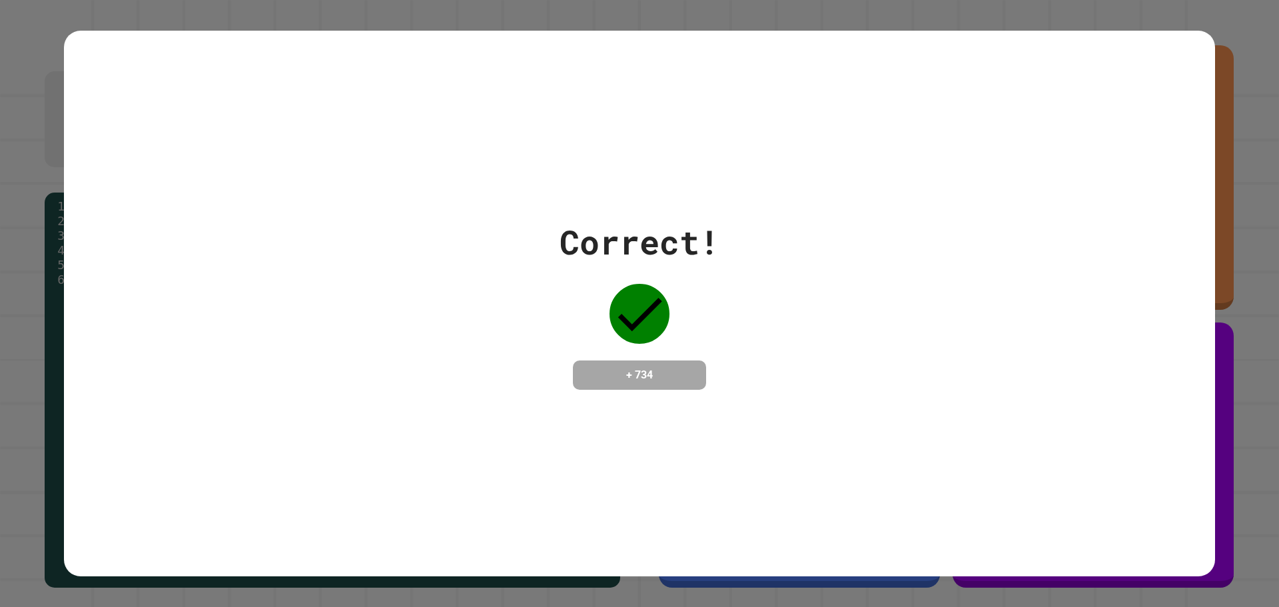
click at [620, 420] on div "Correct! + 734" at bounding box center [639, 304] width 1151 height 546
click at [631, 201] on div "Correct! + 734" at bounding box center [639, 304] width 1151 height 546
click at [798, 311] on div "Correct! + 734" at bounding box center [639, 303] width 1151 height 173
click at [368, 267] on div "Correct! + 734" at bounding box center [639, 303] width 1151 height 173
click at [660, 438] on div "Correct! + 734" at bounding box center [639, 304] width 1151 height 546
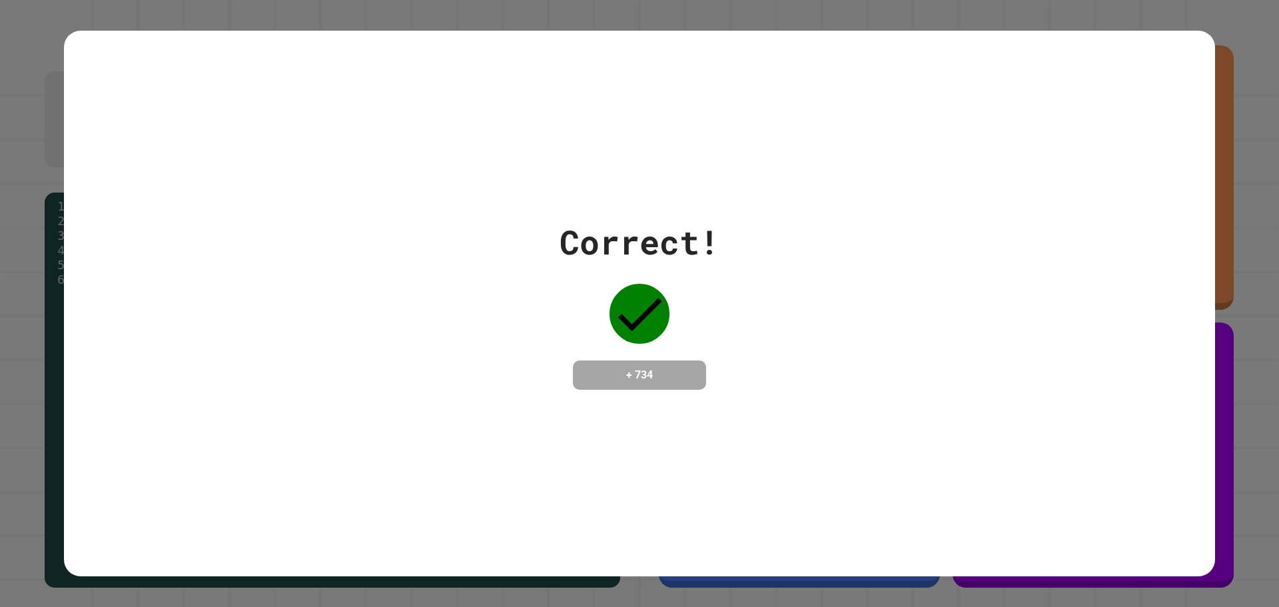
click at [656, 151] on div "Correct! + 734" at bounding box center [639, 304] width 1151 height 546
click at [744, 267] on div "Correct! + 734" at bounding box center [639, 303] width 1151 height 173
click at [560, 320] on div "Correct! + 734" at bounding box center [640, 303] width 160 height 173
click at [589, 284] on div "Correct! + 734" at bounding box center [639, 303] width 1151 height 173
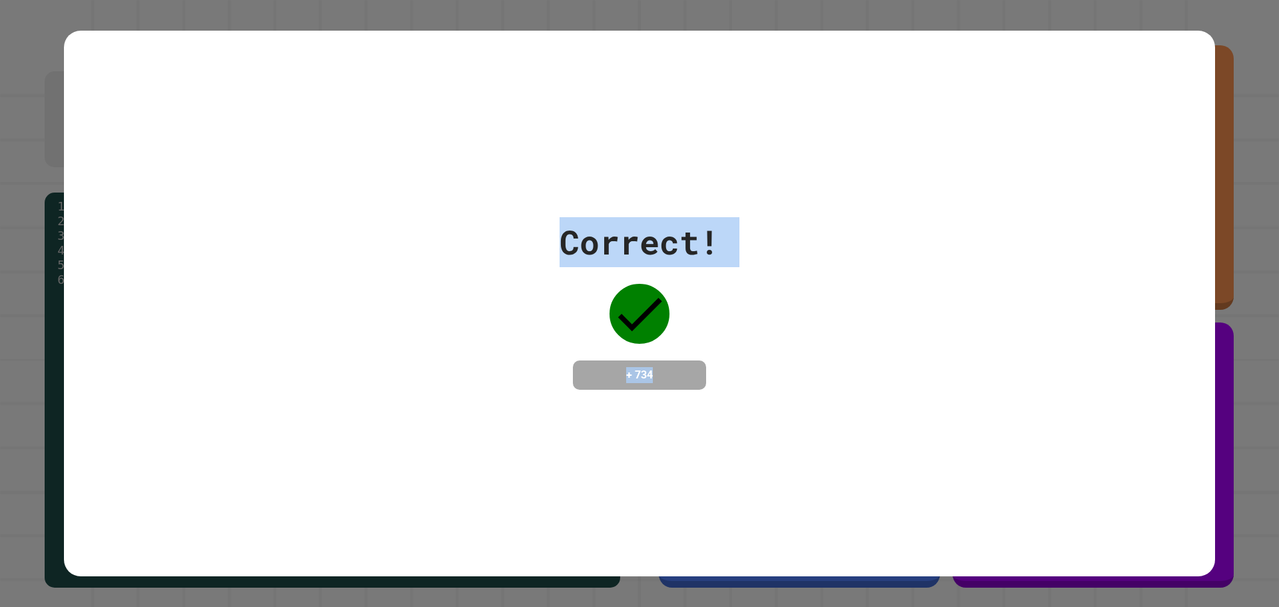
click at [816, 366] on div "Correct! + 734" at bounding box center [639, 303] width 1151 height 173
click at [586, 329] on div "Correct! + 734" at bounding box center [640, 303] width 160 height 173
click at [548, 374] on div "Correct! + 734" at bounding box center [639, 303] width 1151 height 173
click at [848, 342] on div "Correct! + 734" at bounding box center [639, 303] width 1151 height 173
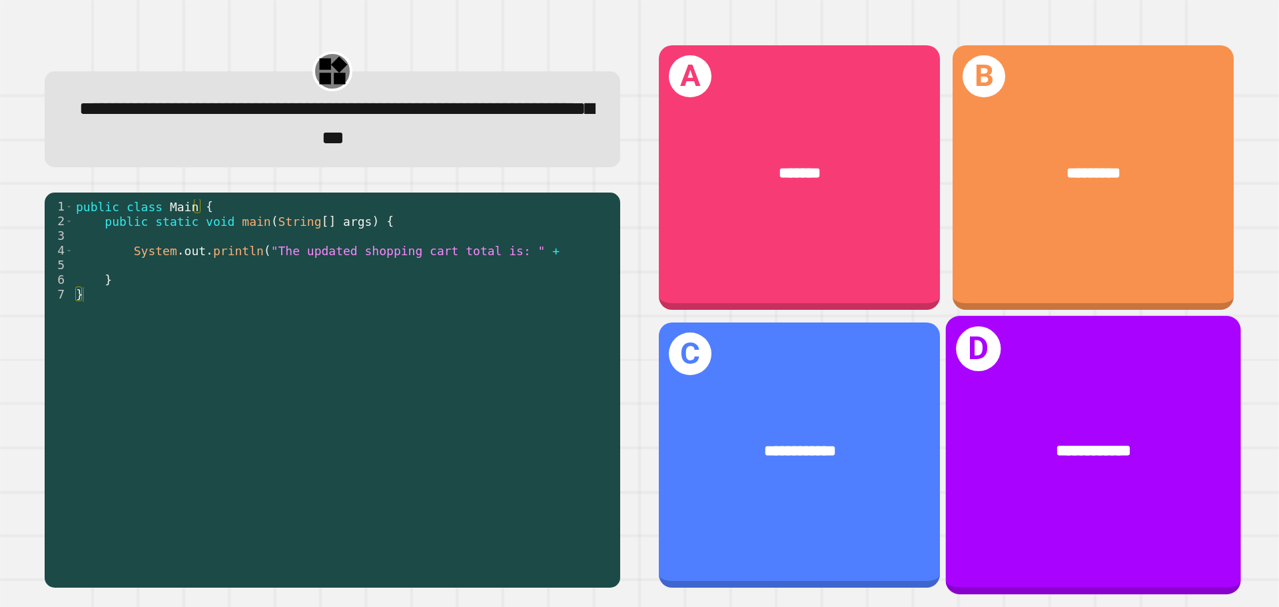
click at [946, 441] on div "**********" at bounding box center [1093, 451] width 295 height 89
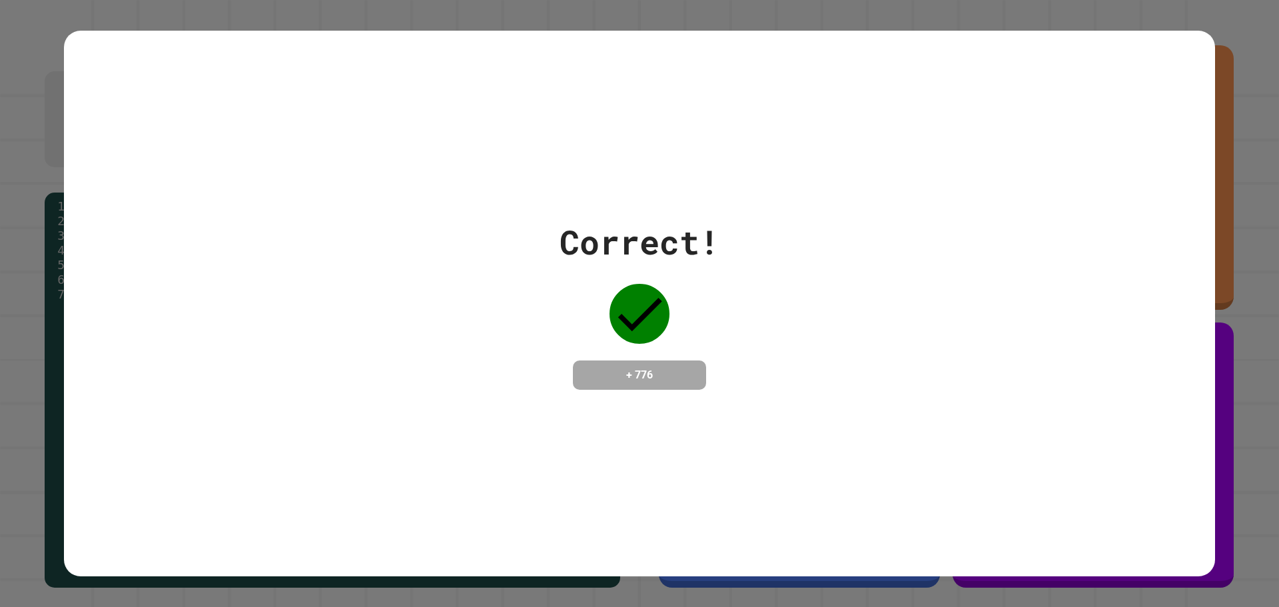
click at [941, 441] on div "Correct! + 776" at bounding box center [639, 304] width 1151 height 546
click at [702, 499] on div "Correct! + 776" at bounding box center [639, 304] width 1151 height 546
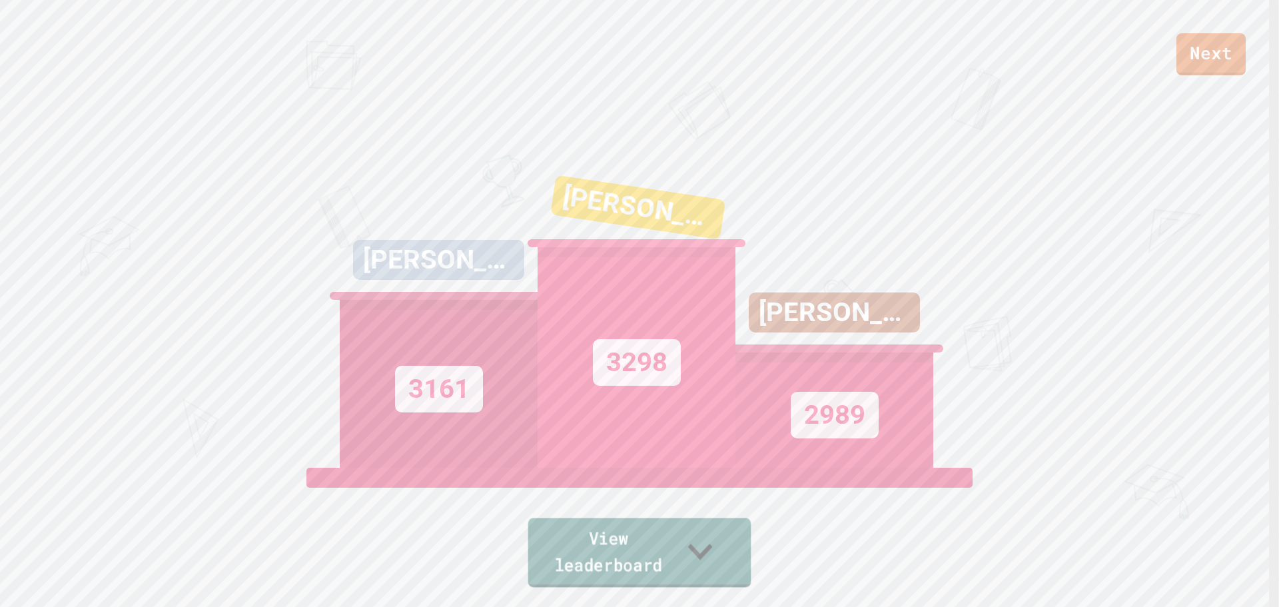
click at [725, 568] on icon at bounding box center [700, 551] width 49 height 53
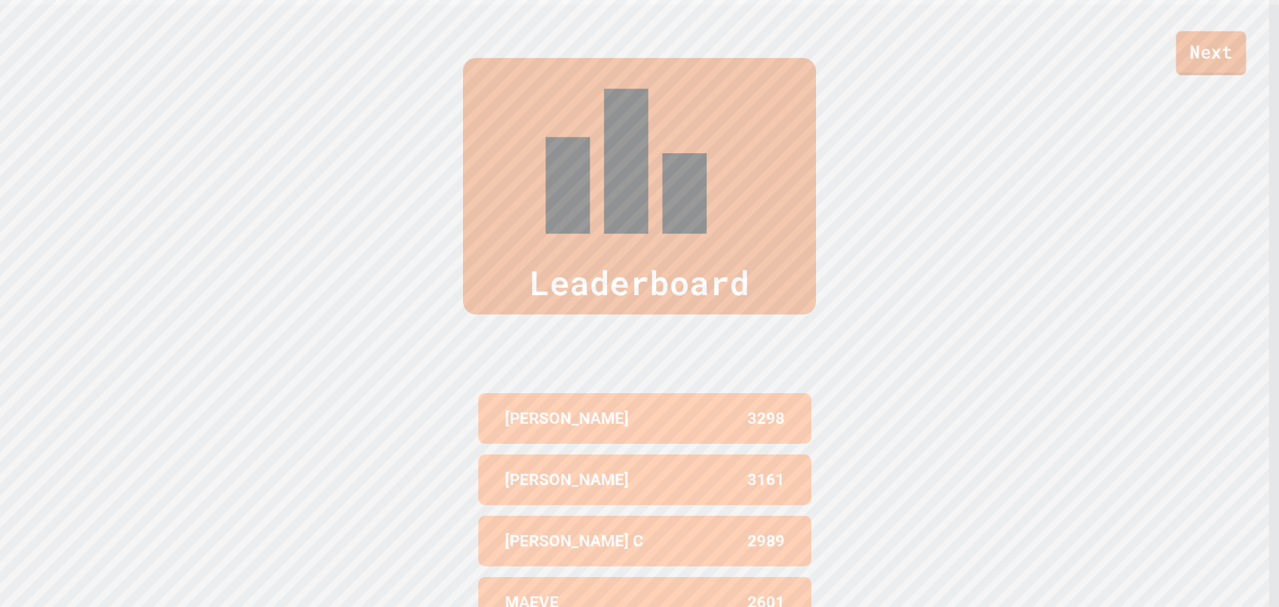
click at [1231, 55] on link "Next" at bounding box center [1211, 53] width 70 height 44
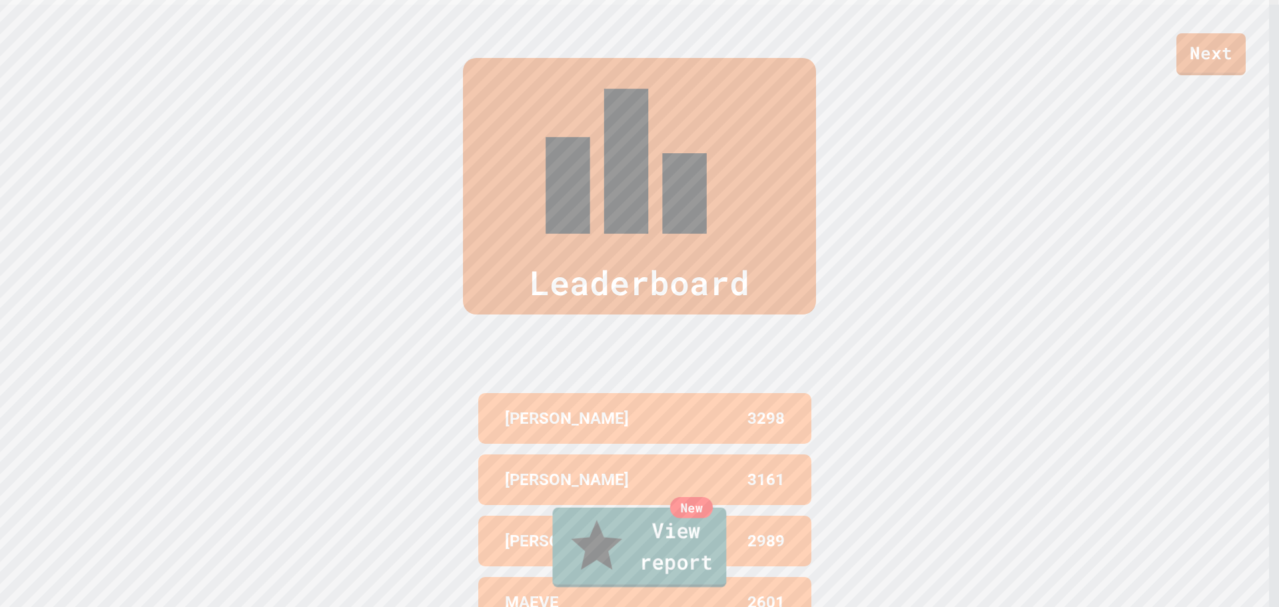
click at [650, 550] on link "New View report" at bounding box center [639, 548] width 174 height 80
type textarea "********"
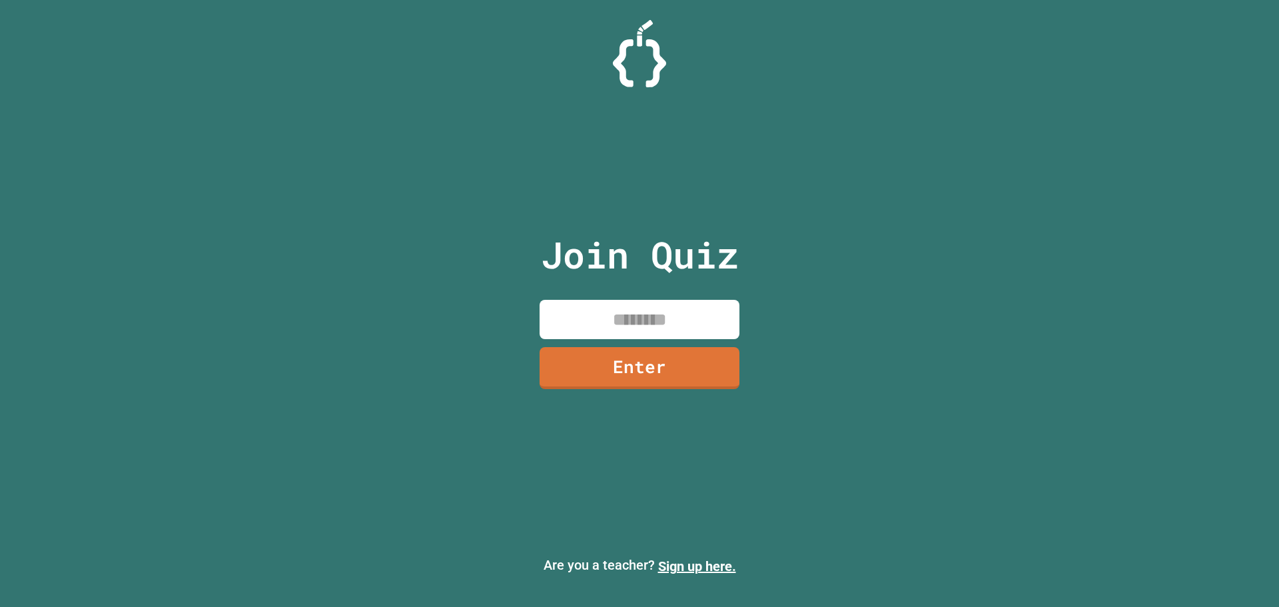
click at [592, 315] on input at bounding box center [640, 319] width 200 height 39
click at [600, 322] on input at bounding box center [640, 319] width 200 height 39
type input "********"
click at [690, 376] on link "Enter" at bounding box center [640, 366] width 186 height 44
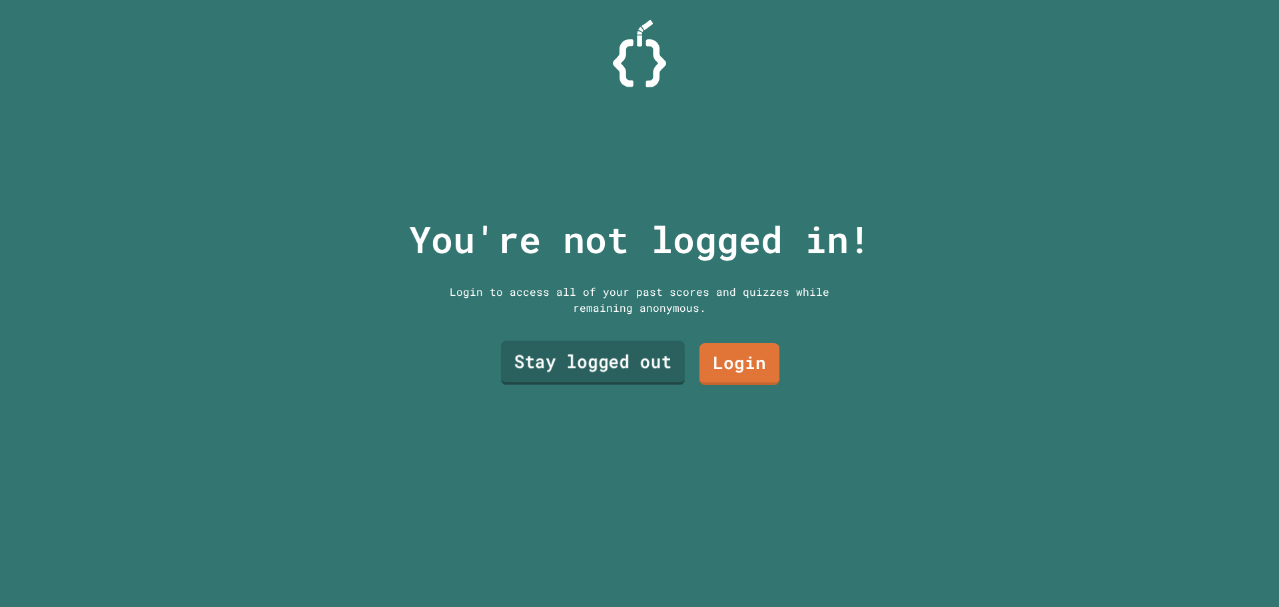
click at [616, 365] on link "Stay logged out" at bounding box center [593, 363] width 184 height 44
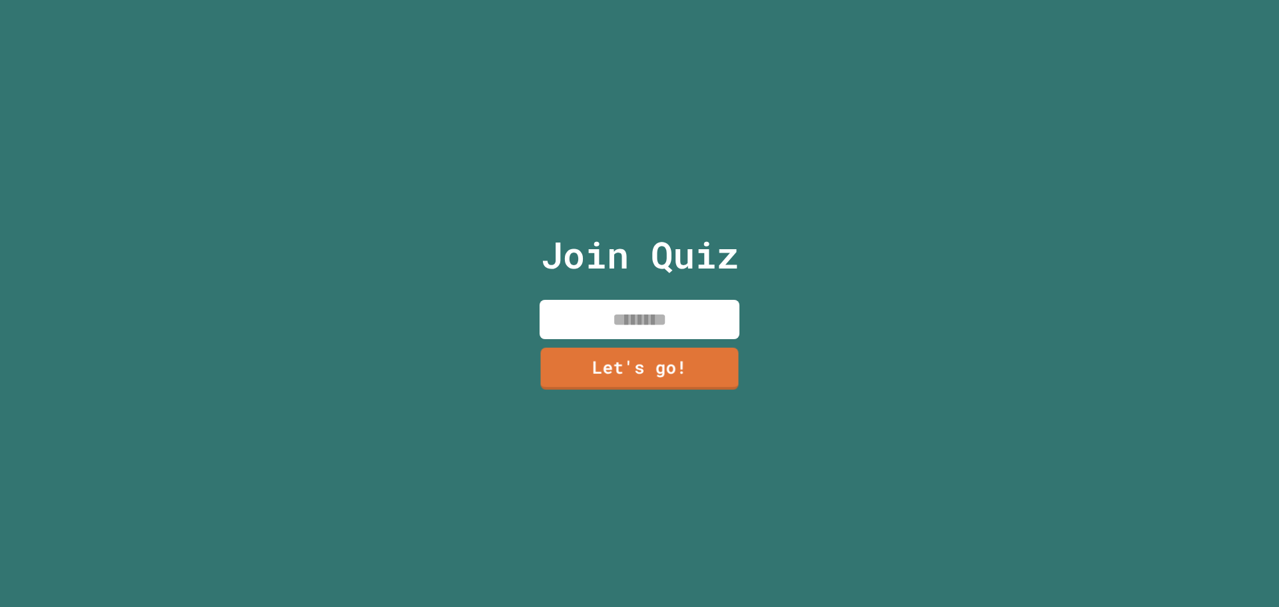
click at [609, 300] on input at bounding box center [640, 319] width 200 height 39
type input "*****"
click at [602, 378] on link "Let's go!" at bounding box center [640, 366] width 200 height 44
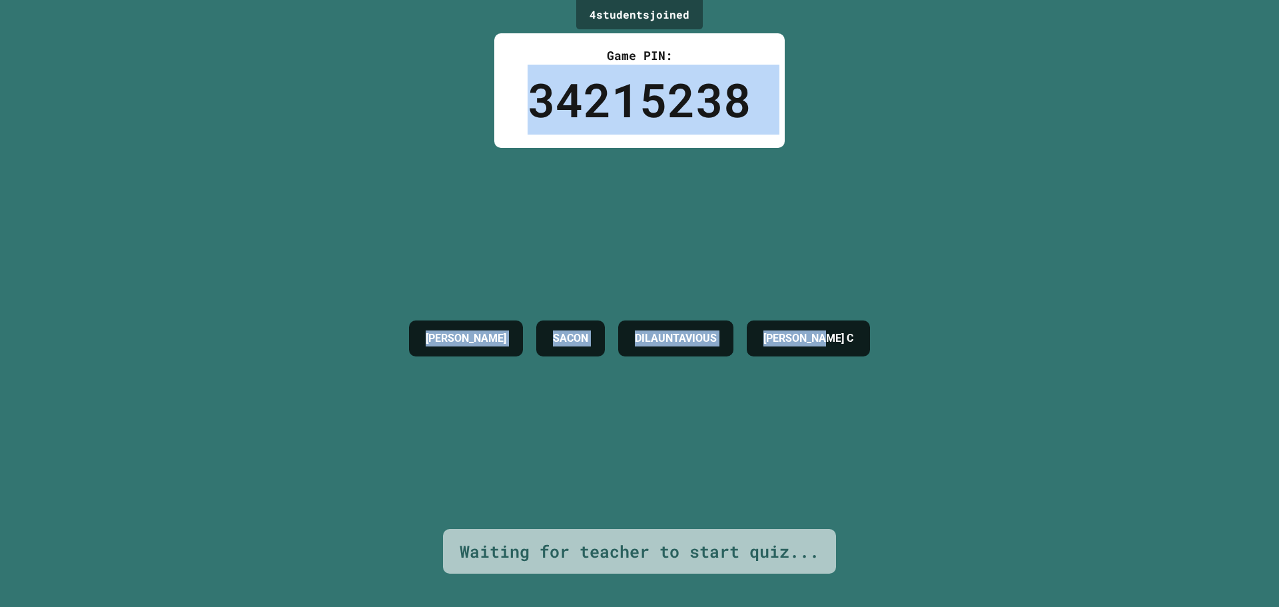
drag, startPoint x: 526, startPoint y: 93, endPoint x: 980, endPoint y: 66, distance: 455.2
click at [980, 66] on div "4 student s joined Game PIN: 34215238 [PERSON_NAME] DILAUNTAVIOUS [PERSON_NAME]…" at bounding box center [639, 303] width 1279 height 607
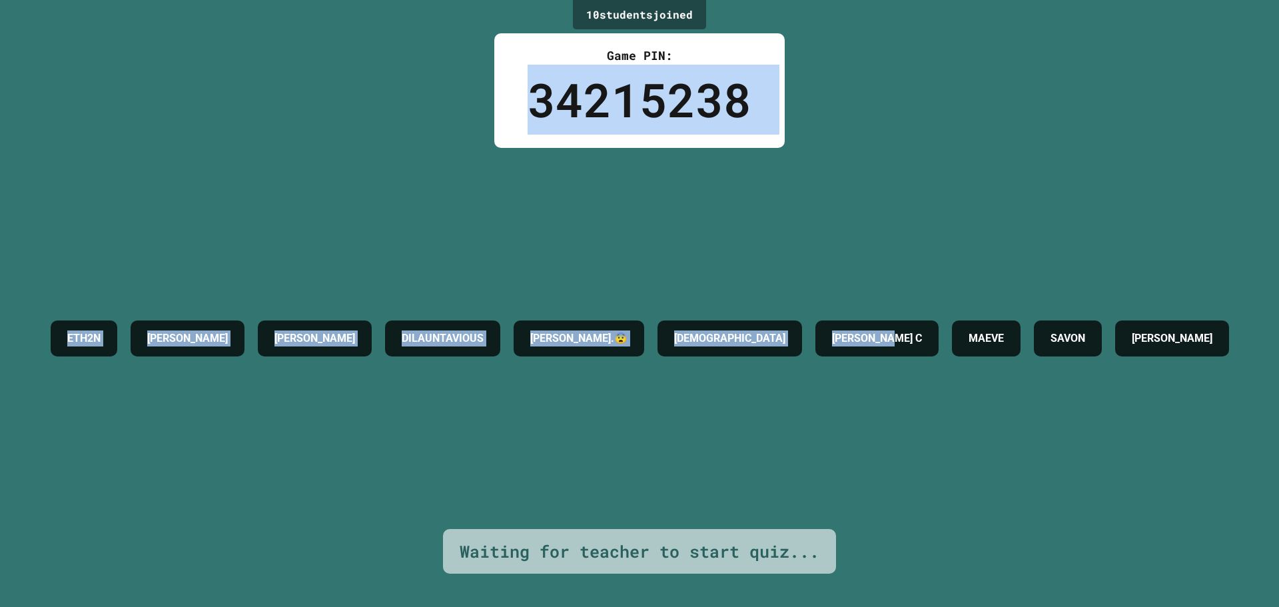
click at [107, 170] on div "ETH2N [PERSON_NAME].😨 [PERSON_NAME] C MAEVE [PERSON_NAME]" at bounding box center [640, 338] width 1192 height 381
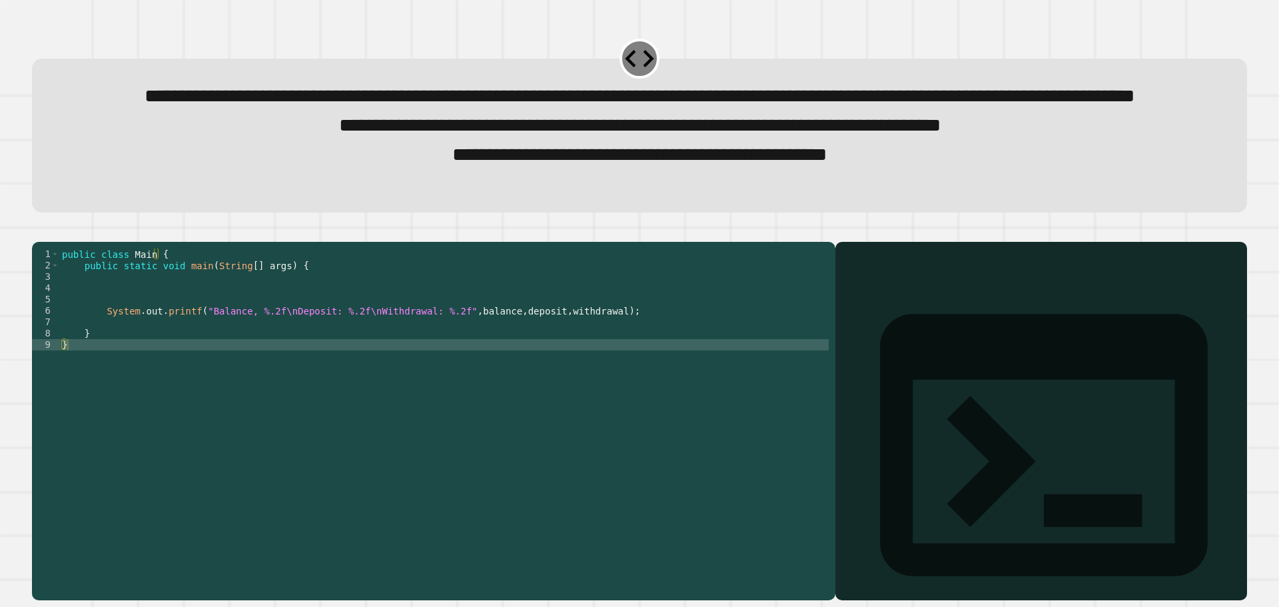
drag, startPoint x: 882, startPoint y: 328, endPoint x: 885, endPoint y: 346, distance: 18.3
click at [879, 328] on div "Output shell" at bounding box center [1041, 454] width 412 height 424
click at [885, 346] on div at bounding box center [1041, 440] width 398 height 320
click at [468, 413] on div "public class Main { public static void main ( String [ ] args ) { System . out …" at bounding box center [444, 390] width 770 height 283
click at [462, 390] on div "public class Main { public static void main ( String [ ] args ) { System . out …" at bounding box center [444, 390] width 770 height 283
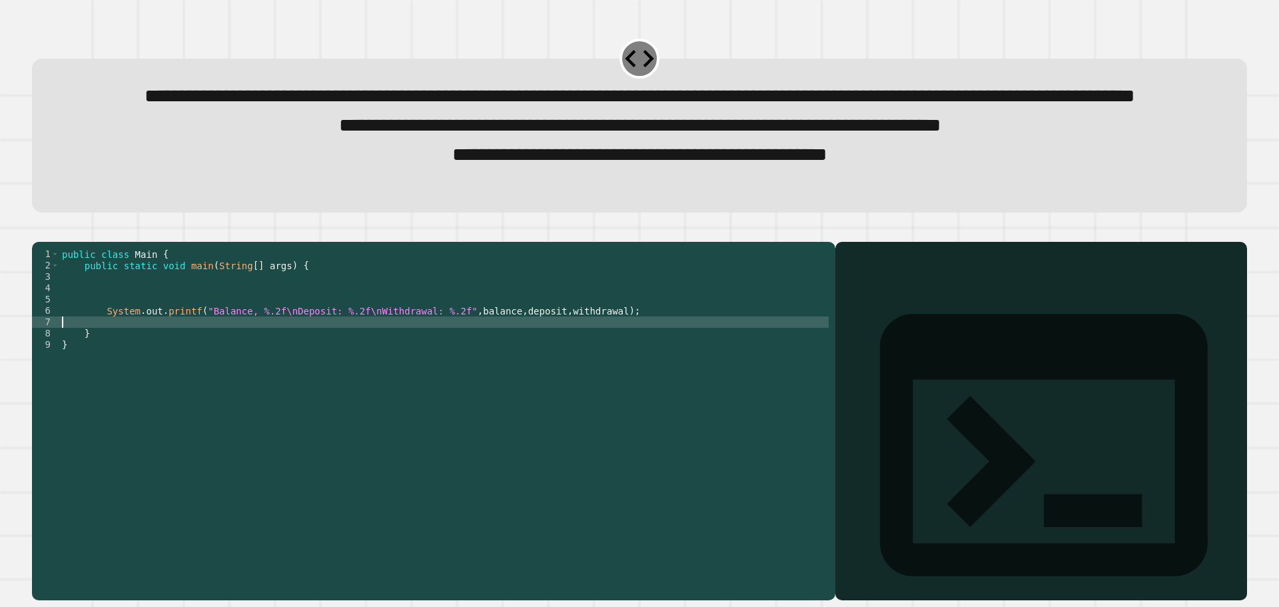
click at [470, 375] on div "public class Main { public static void main ( String [ ] args ) { System . out …" at bounding box center [444, 390] width 770 height 283
type textarea "*"
type textarea "**********"
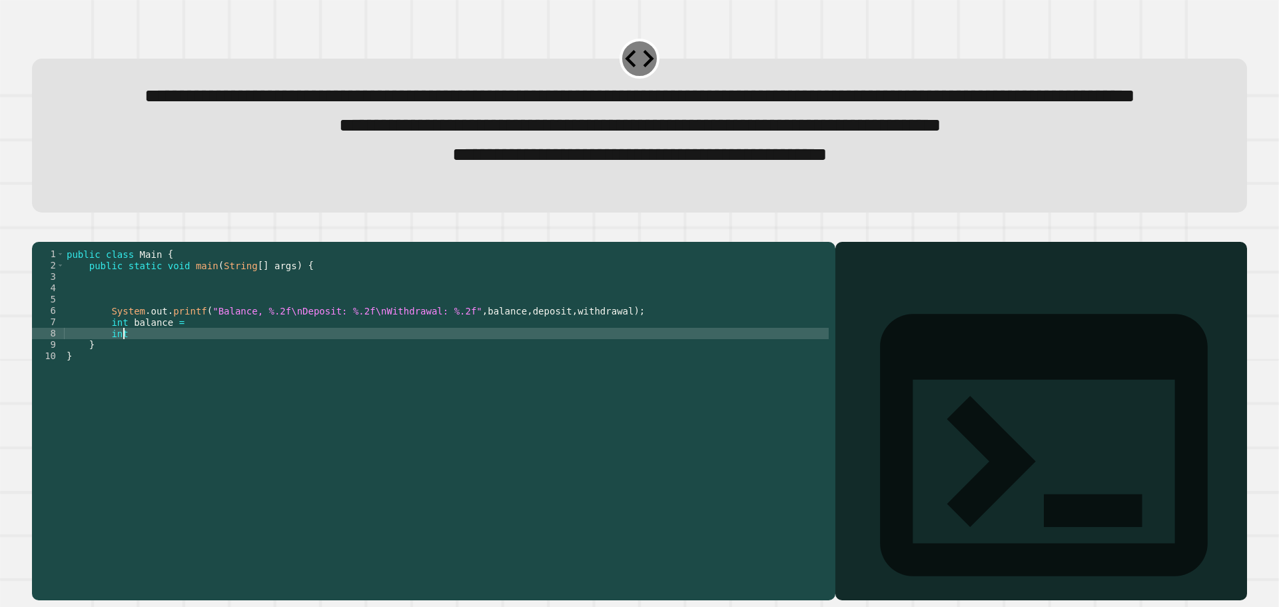
scroll to position [0, 3]
type textarea "**********"
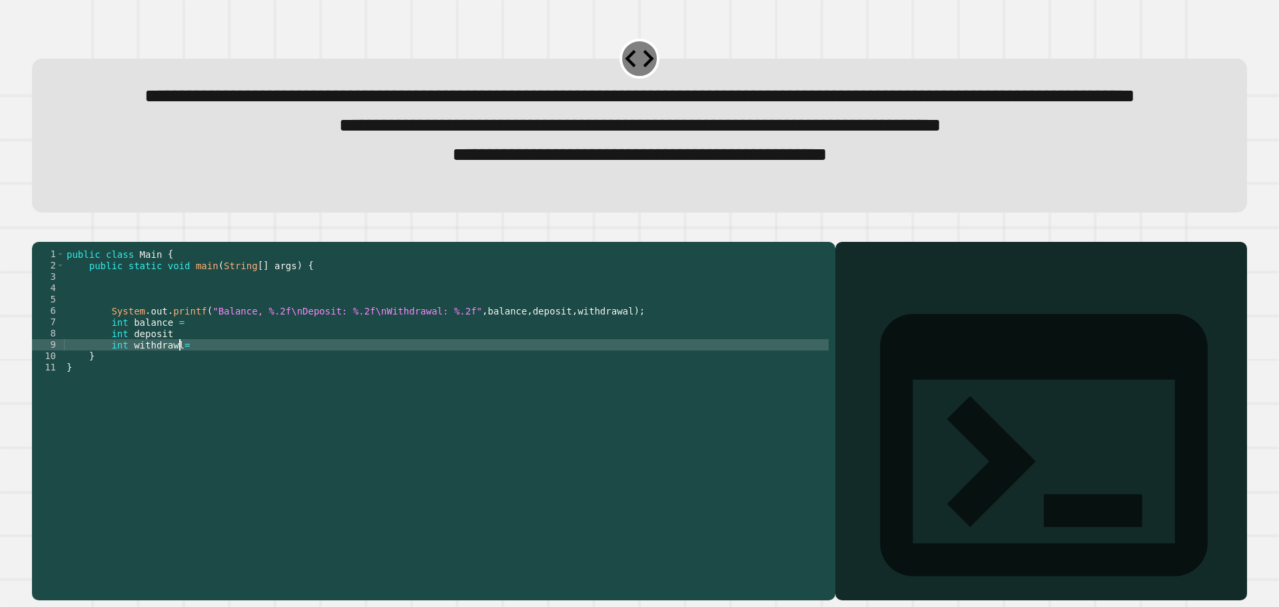
scroll to position [0, 7]
click at [163, 396] on div "public class Main { public static void main ( String [ ] args ) { System . out …" at bounding box center [446, 390] width 765 height 283
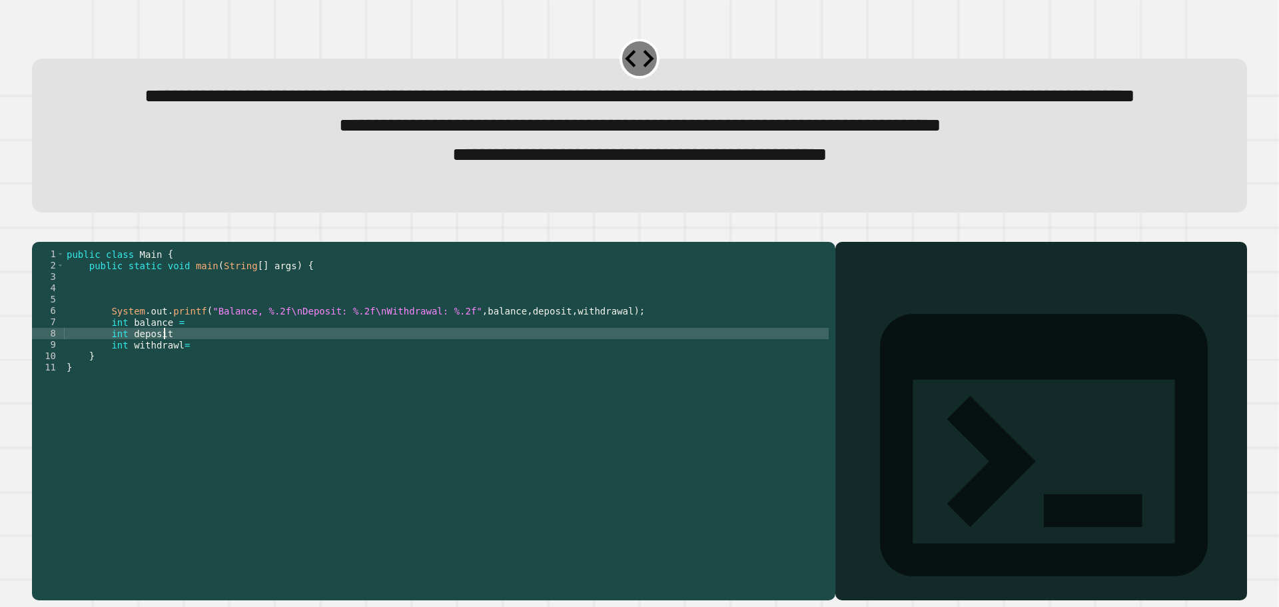
click at [166, 393] on div "public class Main { public static void main ( String [ ] args ) { System . out …" at bounding box center [446, 390] width 765 height 283
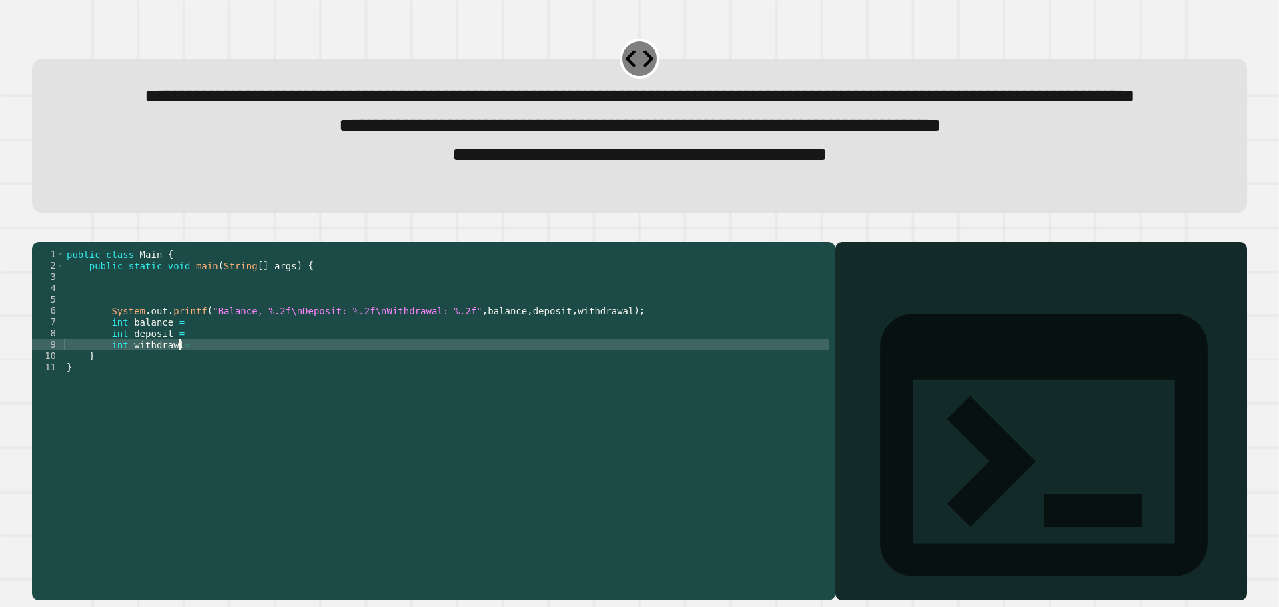
click at [187, 399] on div "public class Main { public static void main ( String [ ] args ) { System . out …" at bounding box center [446, 390] width 765 height 283
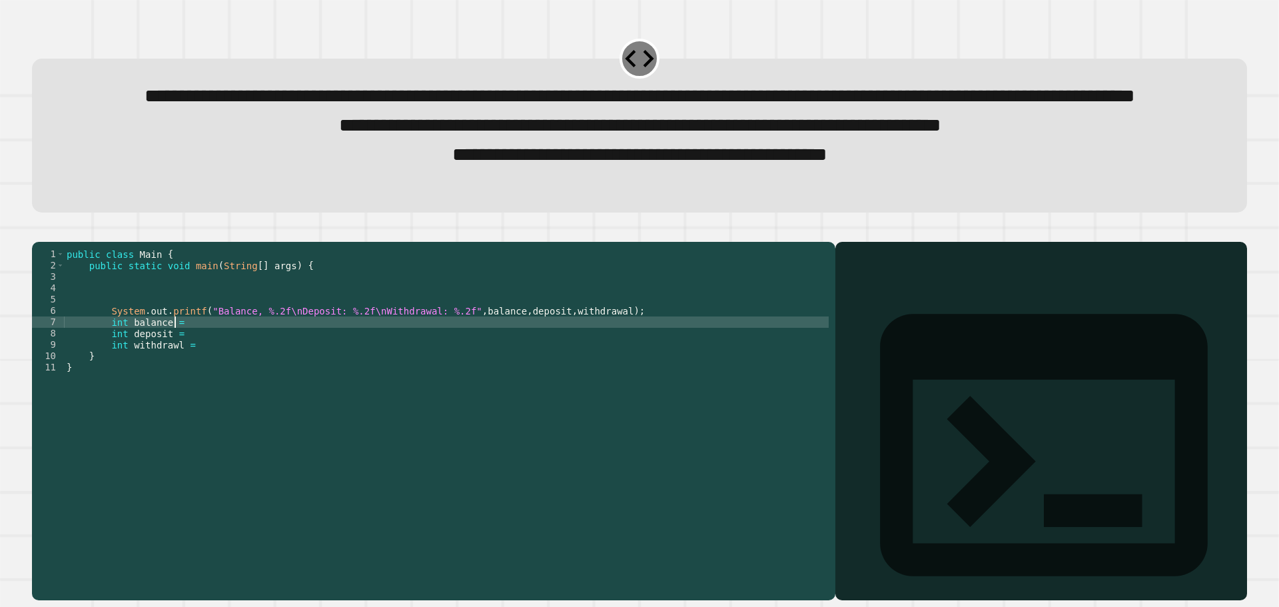
click at [191, 383] on div "public class Main { public static void main ( String [ ] args ) { System . out …" at bounding box center [446, 390] width 765 height 283
click at [121, 378] on div "public class Main { public static void main ( String [ ] args ) { System . out …" at bounding box center [446, 390] width 765 height 283
click at [119, 394] on div "public class Main { public static void main ( String [ ] args ) { System . out …" at bounding box center [446, 390] width 765 height 283
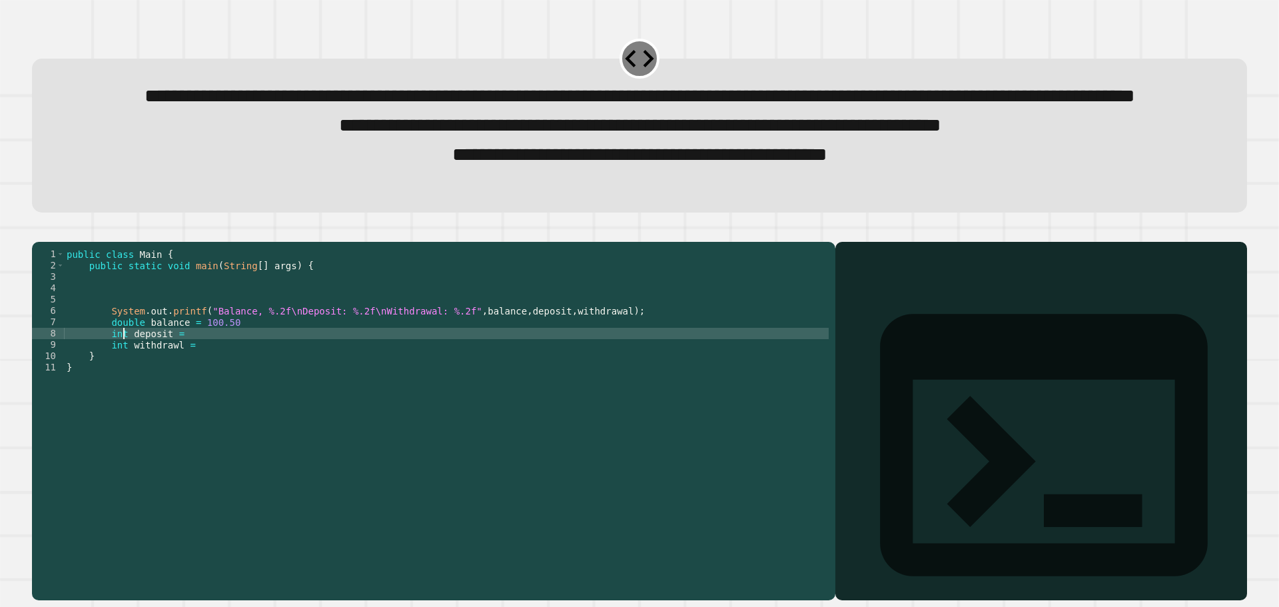
click at [123, 394] on div "public class Main { public static void main ( String [ ] args ) { System . out …" at bounding box center [446, 390] width 765 height 283
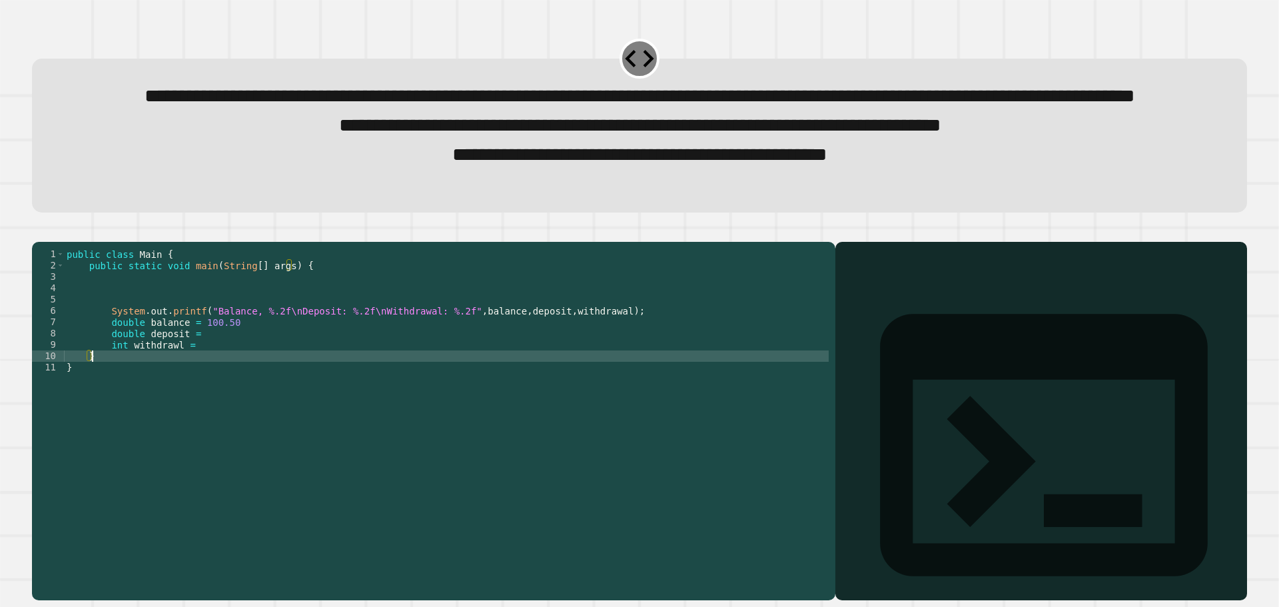
click at [125, 408] on div "public class Main { public static void main ( String [ ] args ) { System . out …" at bounding box center [446, 390] width 765 height 283
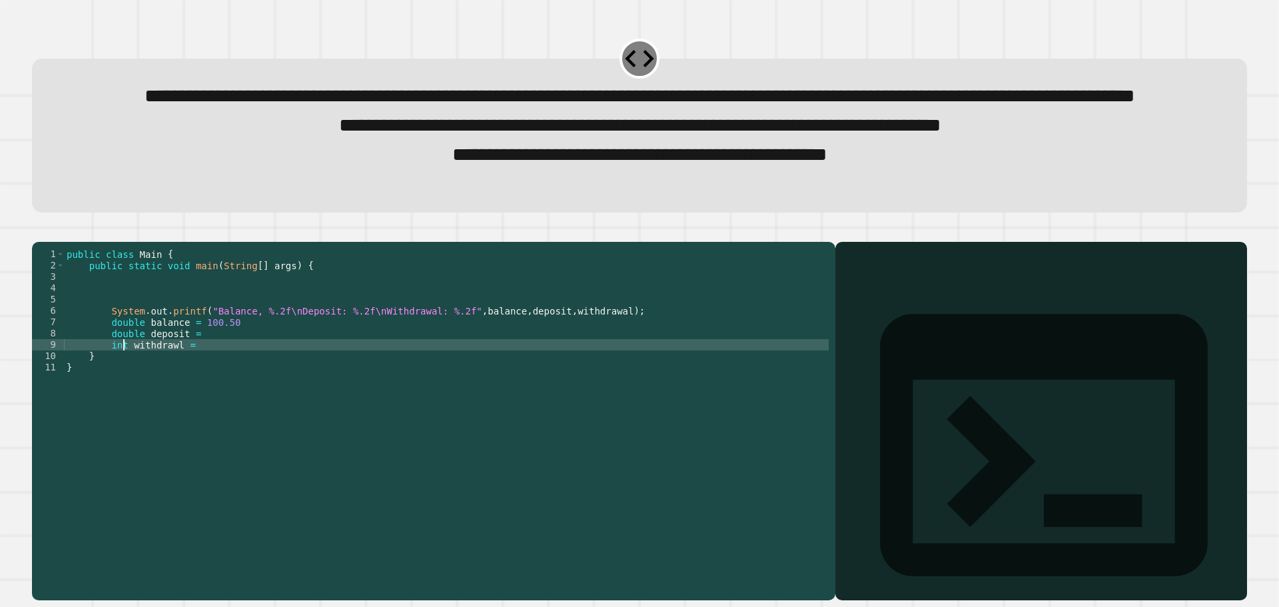
click at [124, 405] on div "public class Main { public static void main ( String [ ] args ) { System . out …" at bounding box center [446, 390] width 765 height 283
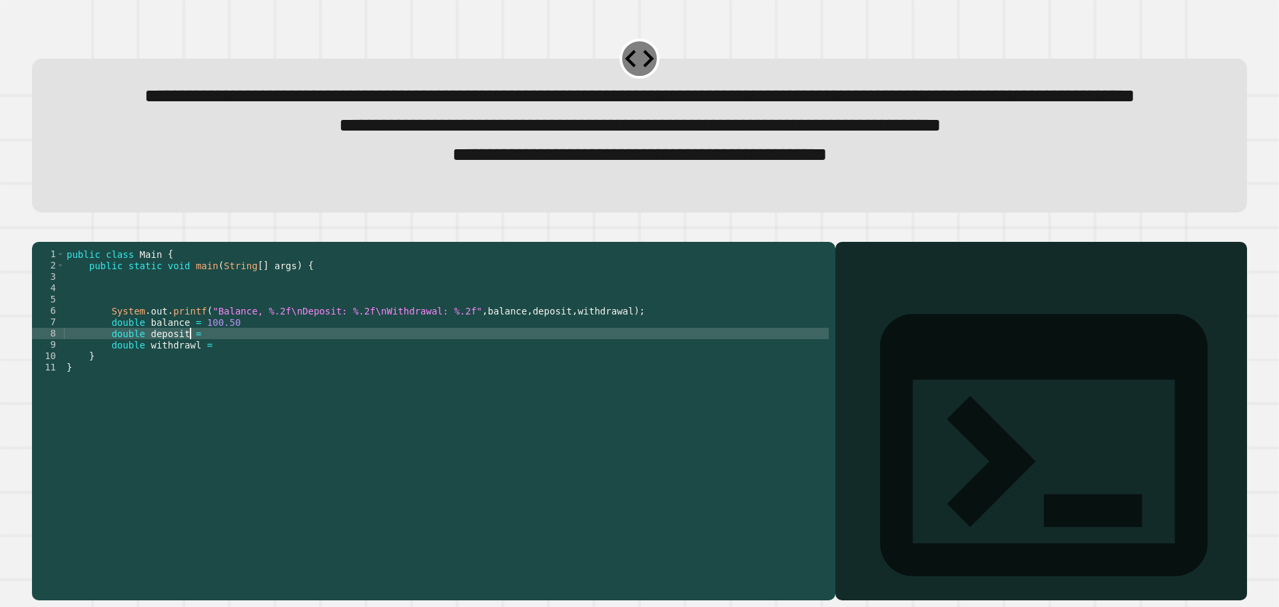
click at [192, 392] on div "public class Main { public static void main ( String [ ] args ) { System . out …" at bounding box center [446, 390] width 765 height 283
click at [222, 404] on div "public class Main { public static void main ( String [ ] args ) { System . out …" at bounding box center [446, 390] width 765 height 283
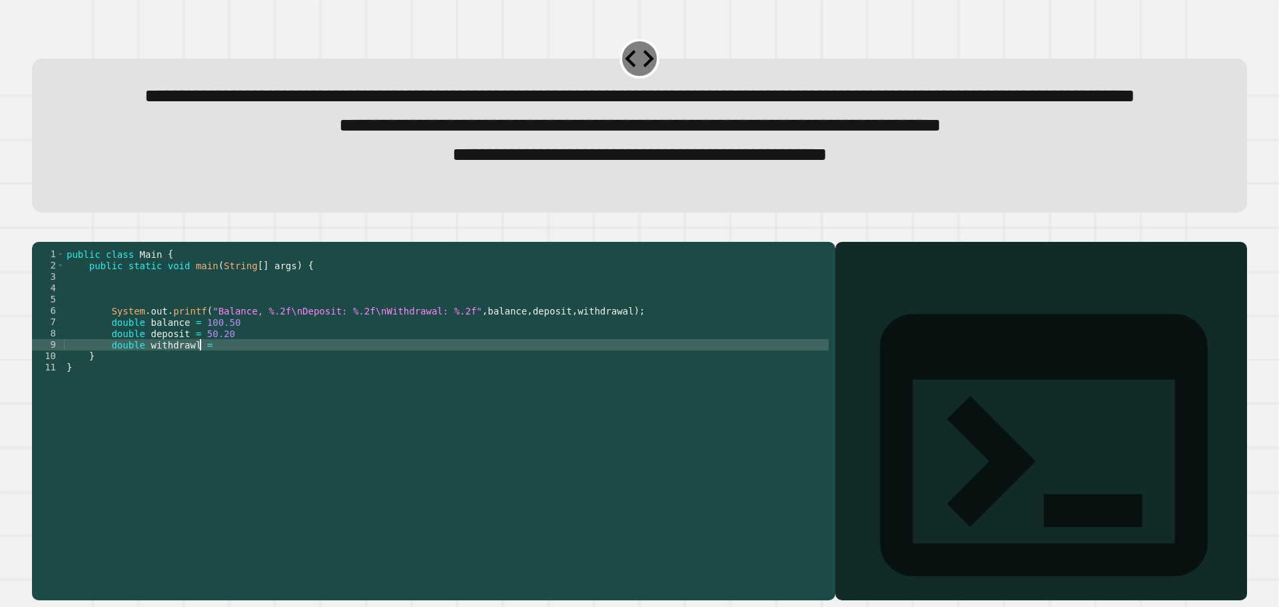
scroll to position [0, 9]
type textarea "**********"
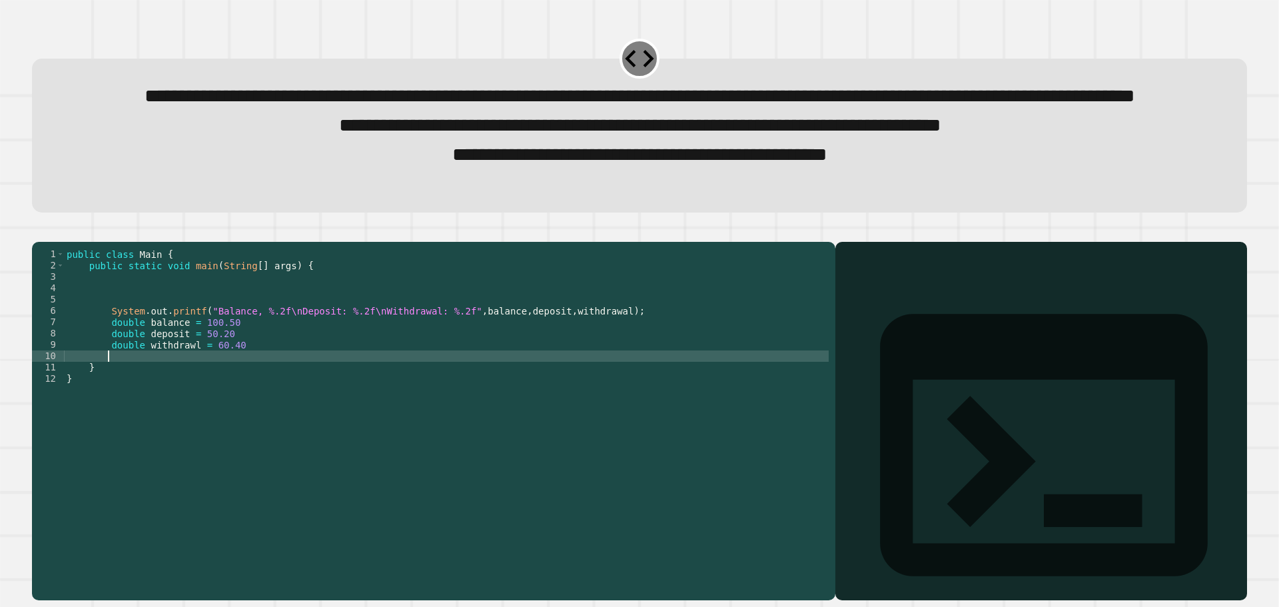
click at [261, 376] on div "public class Main { public static void main ( String [ ] args ) { System . out …" at bounding box center [446, 390] width 765 height 283
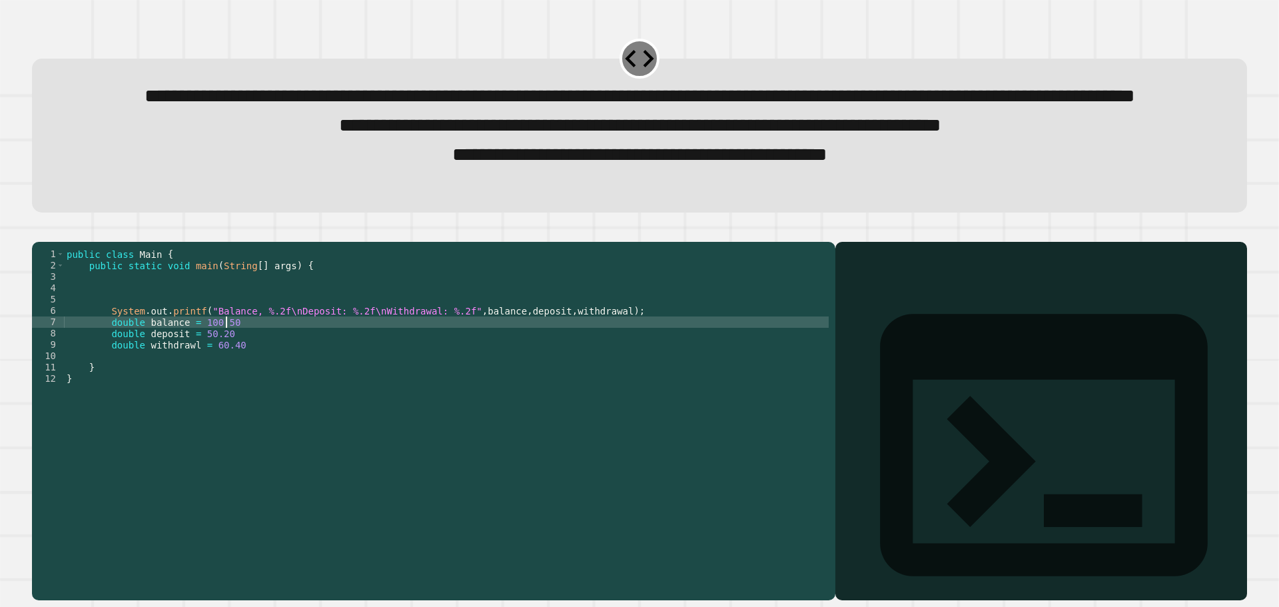
click at [39, 231] on icon "button" at bounding box center [39, 231] width 0 height 0
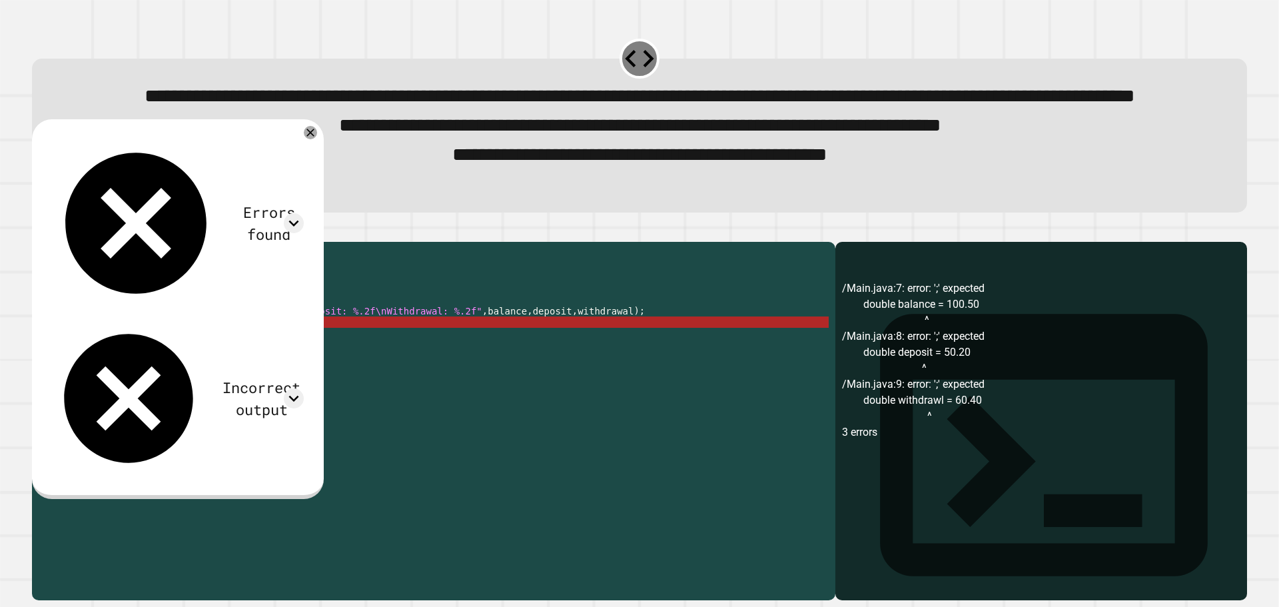
click at [243, 376] on div "public class Main { public static void main ( String [ ] args ) { System . out …" at bounding box center [446, 390] width 765 height 283
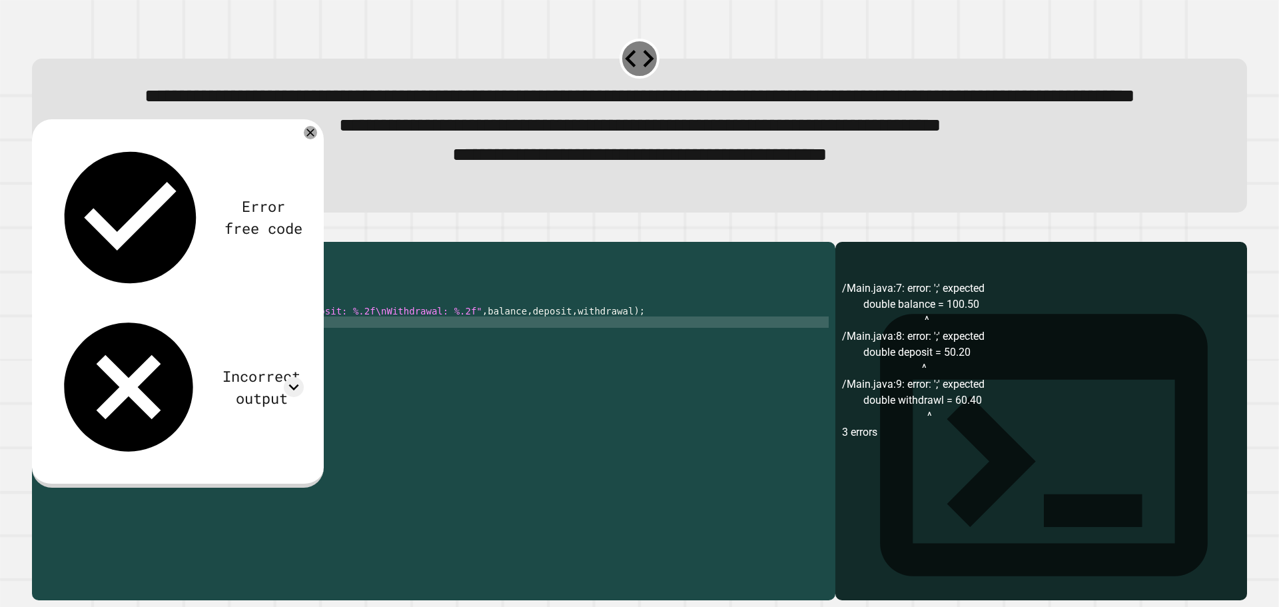
scroll to position [0, 11]
click at [305, 399] on div "public class Main { public static void main ( String [ ] args ) { System . out …" at bounding box center [446, 390] width 765 height 283
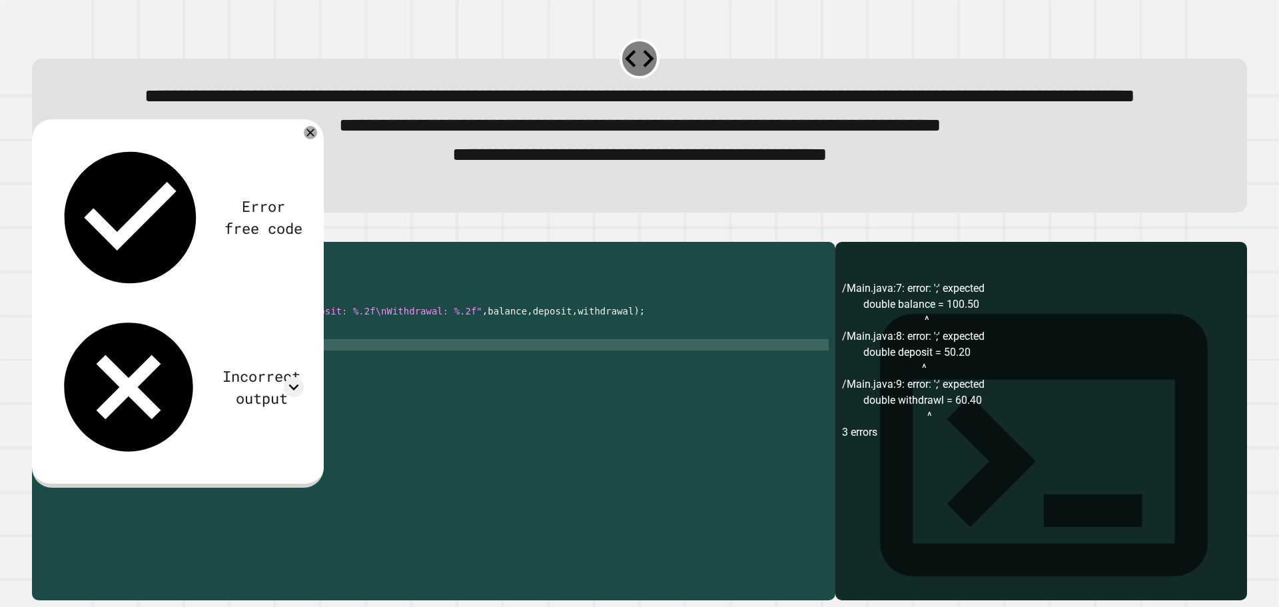
type textarea "**********"
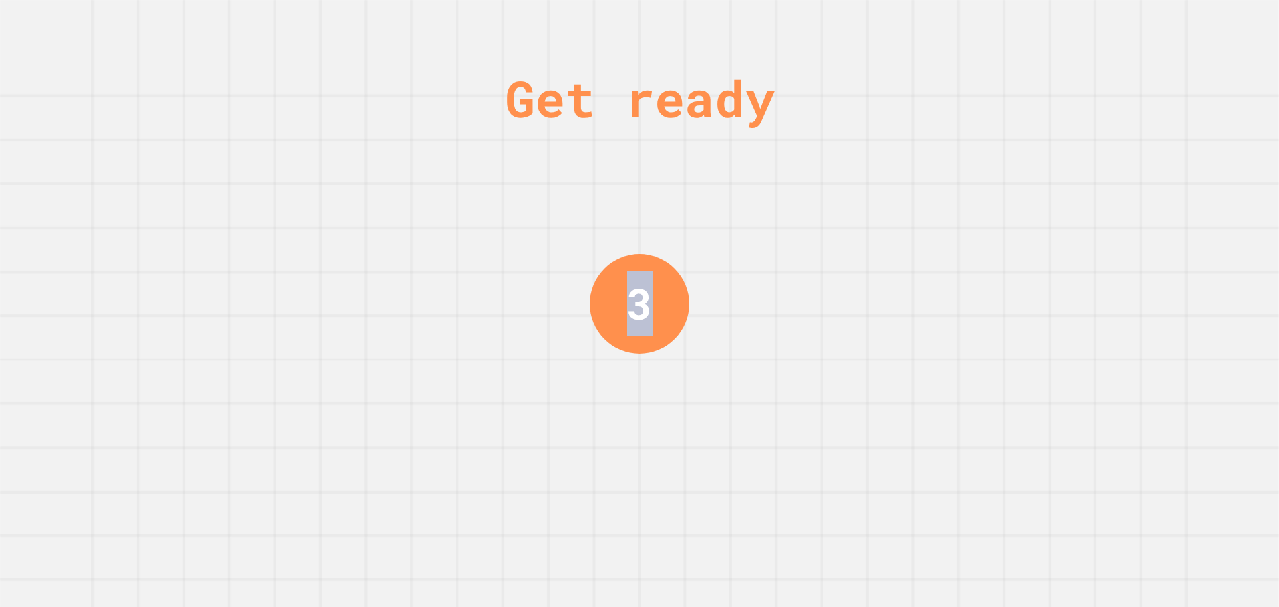
drag, startPoint x: 726, startPoint y: 269, endPoint x: 763, endPoint y: 252, distance: 40.3
click at [763, 252] on div "Get ready 3" at bounding box center [639, 303] width 1279 height 607
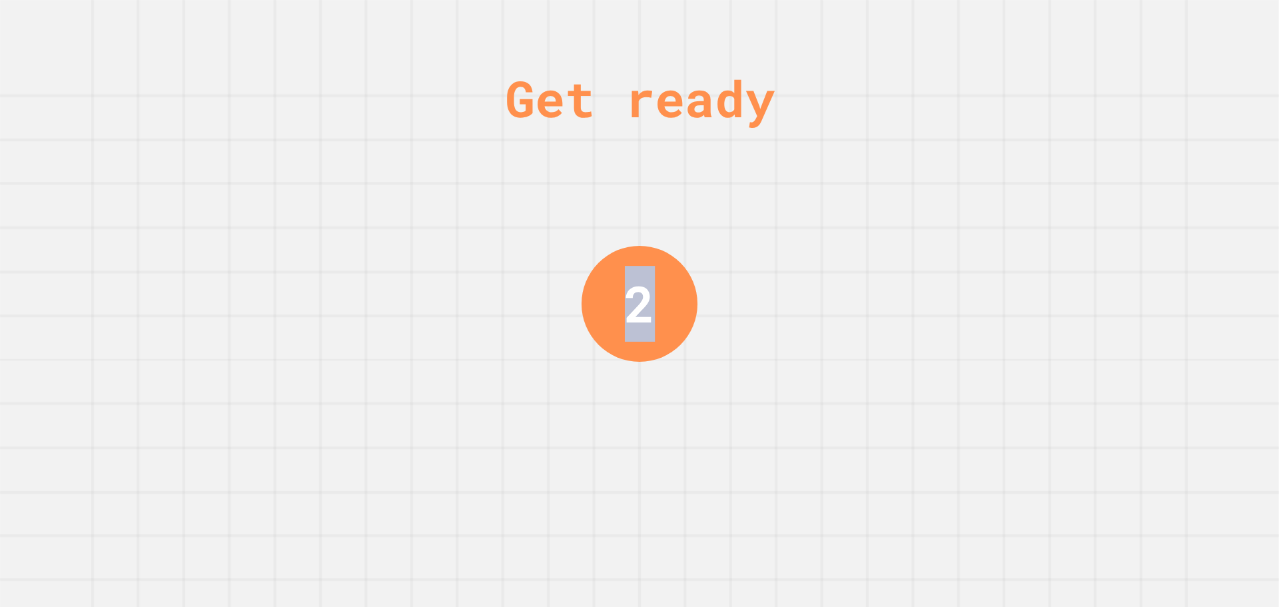
click at [763, 252] on div "Get ready 2" at bounding box center [639, 303] width 1279 height 607
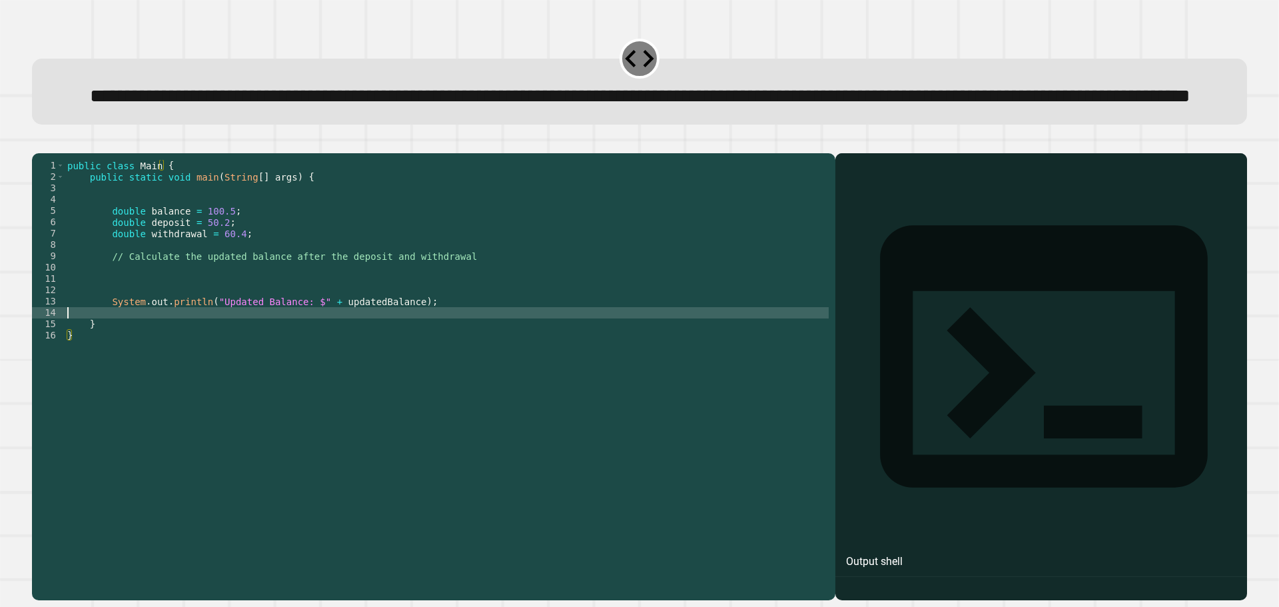
click at [247, 361] on div "public class Main { public static void main ( String [ ] args ) { double balanc…" at bounding box center [447, 347] width 764 height 374
drag, startPoint x: 66, startPoint y: 99, endPoint x: 262, endPoint y: 113, distance: 196.4
click at [262, 111] on div "**********" at bounding box center [640, 96] width 1168 height 29
click at [184, 324] on div "public class Main { public static void main ( String [ ] args ) { double balanc…" at bounding box center [447, 347] width 764 height 374
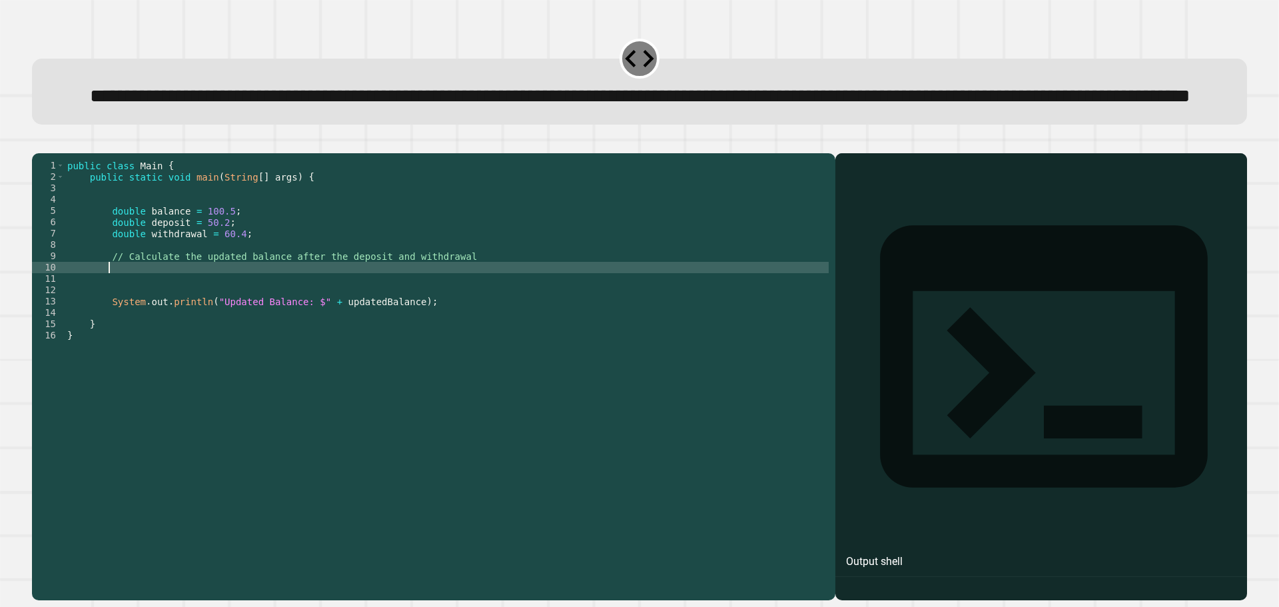
click at [138, 318] on div "public class Main { public static void main ( String [ ] args ) { double balanc…" at bounding box center [447, 347] width 764 height 374
type textarea "*"
type textarea "**********"
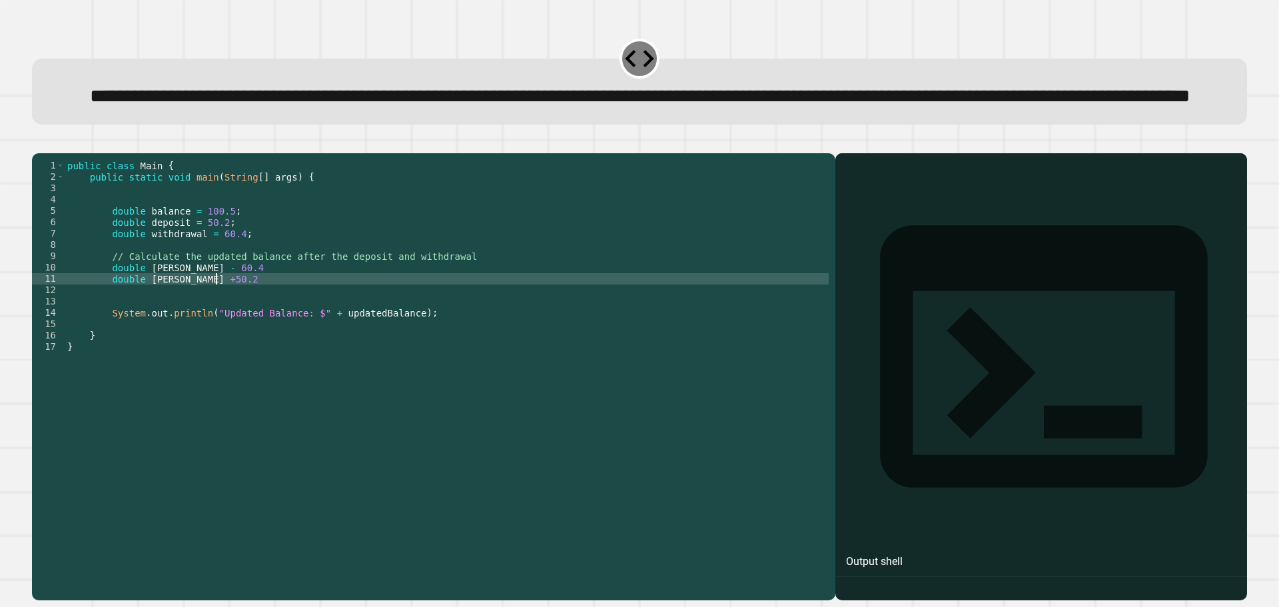
scroll to position [0, 10]
click at [226, 324] on div "public class Main { public static void main ( String [ ] args ) { double balanc…" at bounding box center [447, 347] width 764 height 374
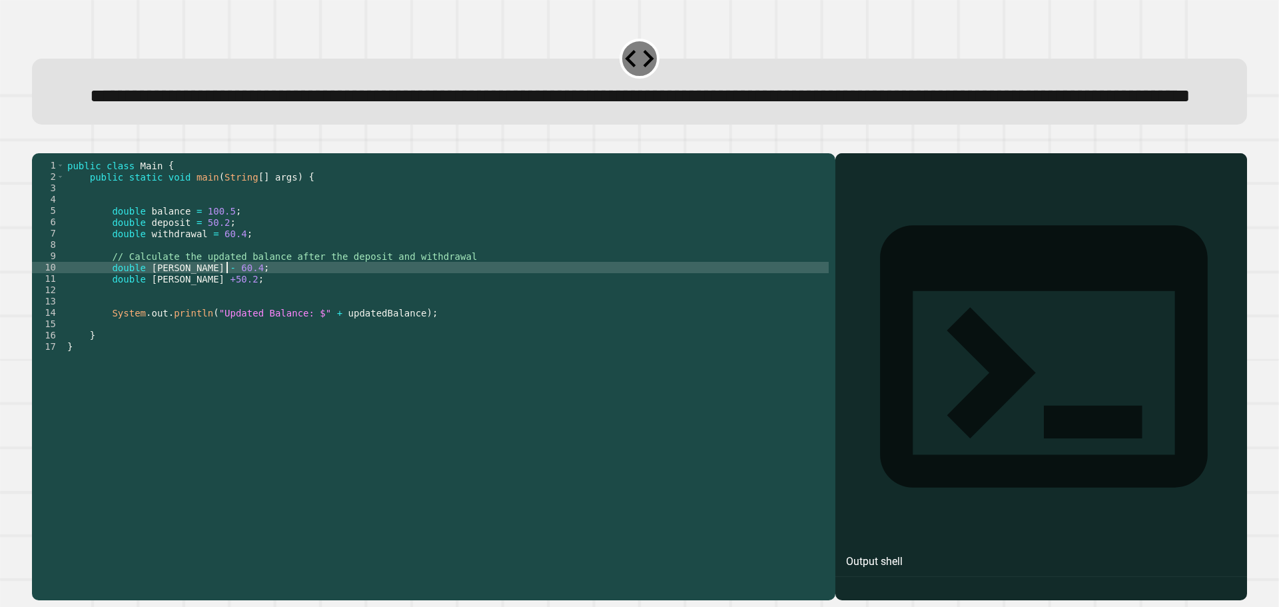
scroll to position [0, 11]
click at [197, 330] on div "public class Main { public static void main ( String [ ] args ) { double balanc…" at bounding box center [447, 347] width 764 height 374
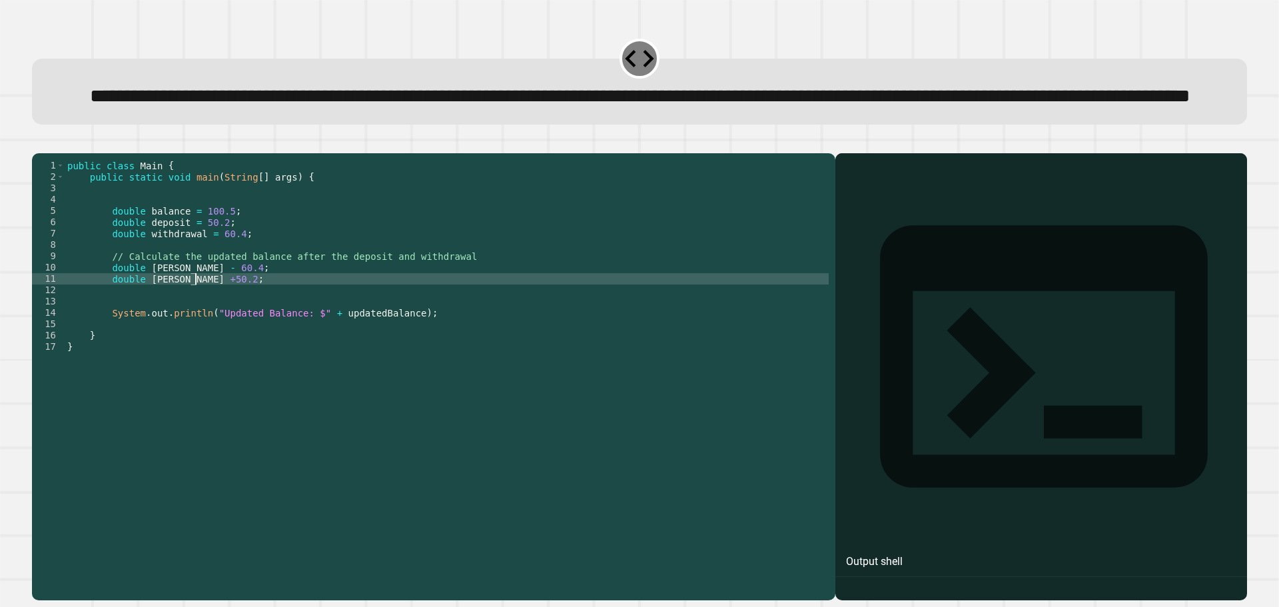
scroll to position [0, 9]
type textarea "**********"
click at [39, 143] on icon "button" at bounding box center [39, 143] width 0 height 0
